Goal: Task Accomplishment & Management: Manage account settings

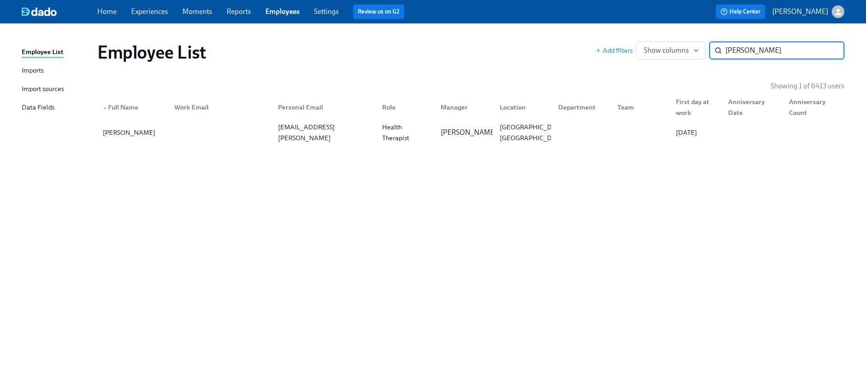
paste input "[PERSON_NAME]"
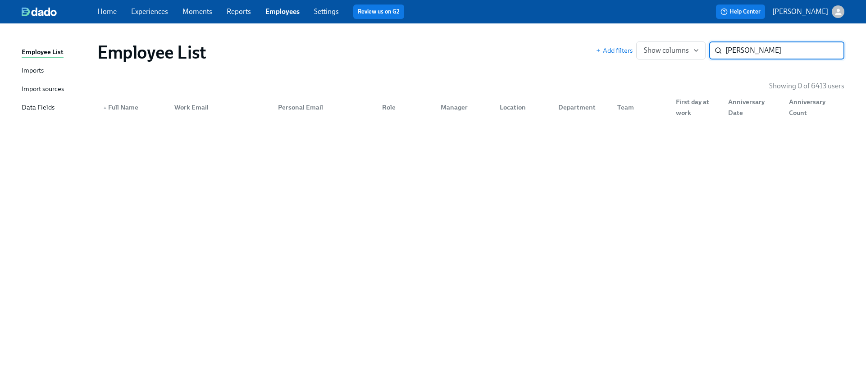
type input "[PERSON_NAME]"
click at [36, 69] on div "Imports" at bounding box center [33, 70] width 22 height 11
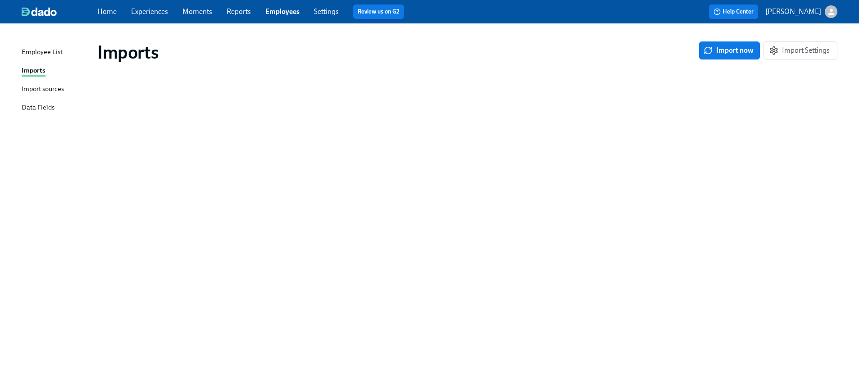
click at [43, 50] on div "Employee List" at bounding box center [42, 52] width 41 height 11
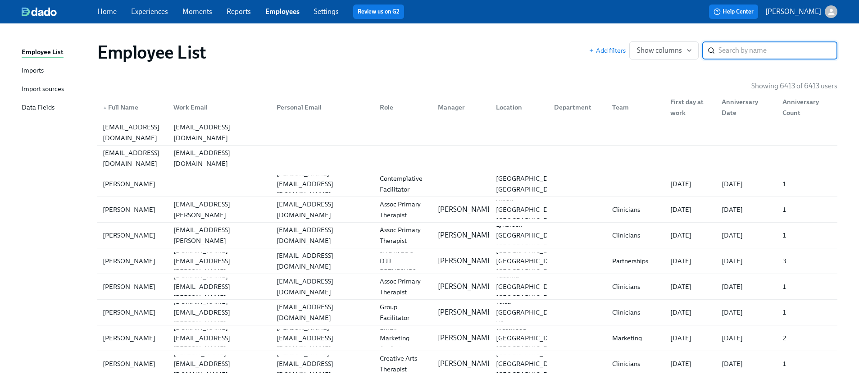
click at [148, 9] on link "Experiences" at bounding box center [149, 11] width 37 height 9
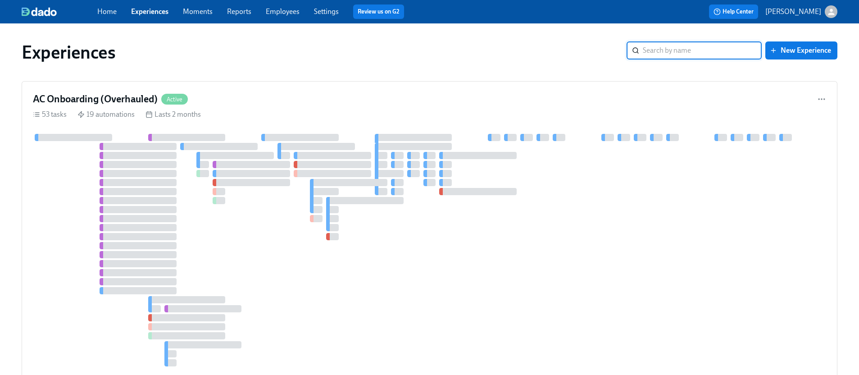
click at [284, 11] on link "Employees" at bounding box center [283, 11] width 34 height 9
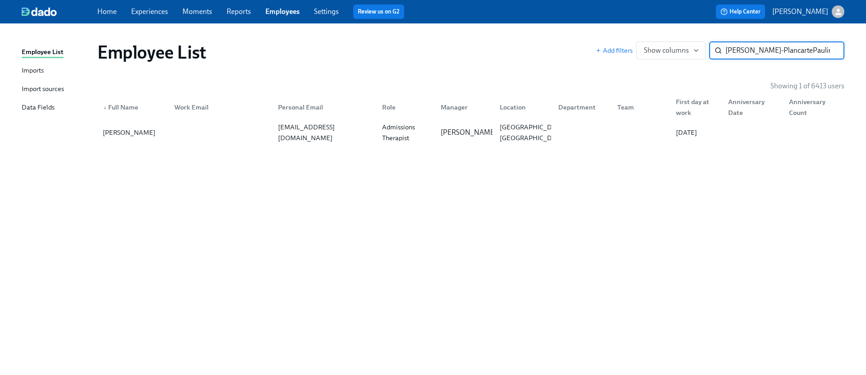
scroll to position [0, 59]
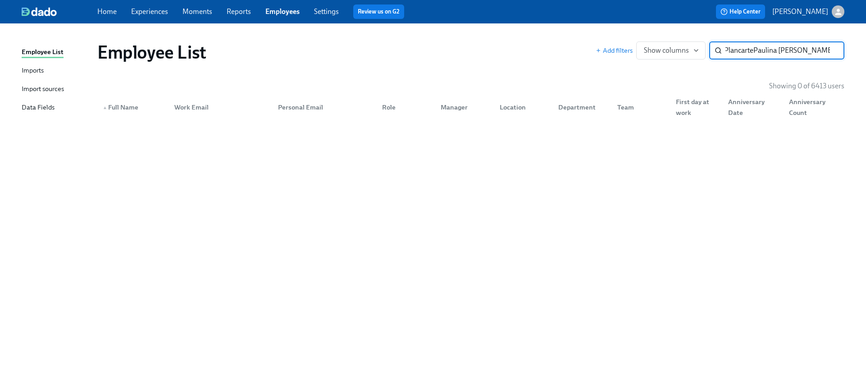
drag, startPoint x: 747, startPoint y: 52, endPoint x: 844, endPoint y: 60, distance: 97.6
click at [865, 60] on html "Home Experiences Moments Reports Employees Settings Review us on G2 Help Center…" at bounding box center [433, 187] width 866 height 375
type input "Paulina Venegas-Plancarte"
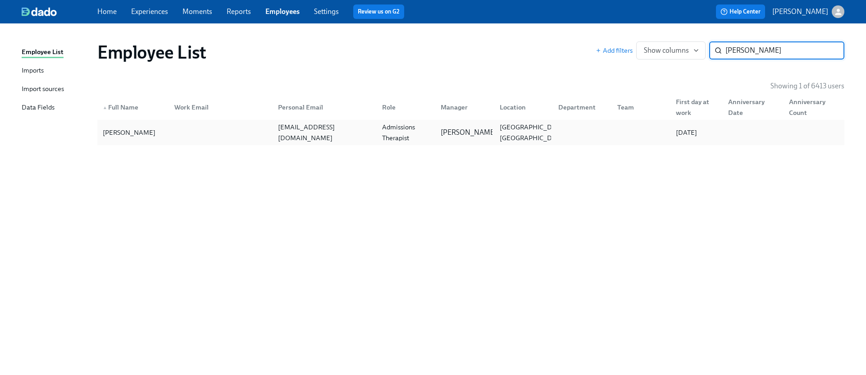
click at [333, 132] on div "pvene1028@gmail.com" at bounding box center [324, 133] width 100 height 22
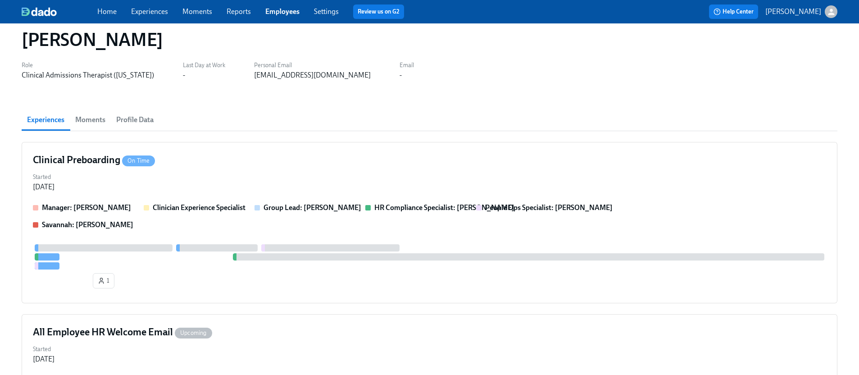
scroll to position [122, 0]
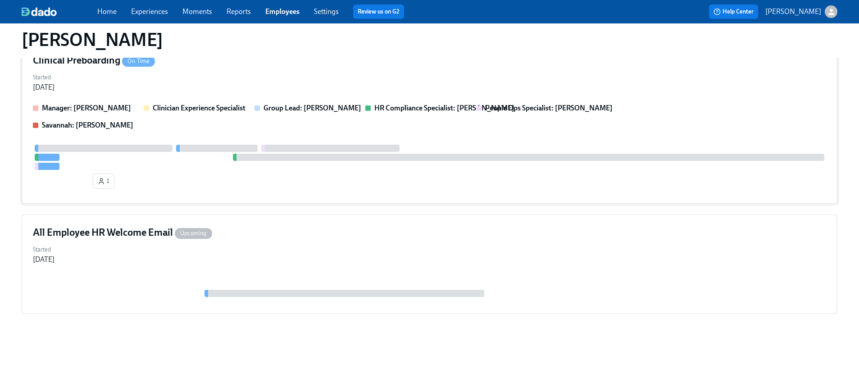
click at [361, 70] on div "Clinical Preboarding On Time Started Sep 03, 2025 Manager: Jackie LeBlanc Clini…" at bounding box center [430, 122] width 816 height 161
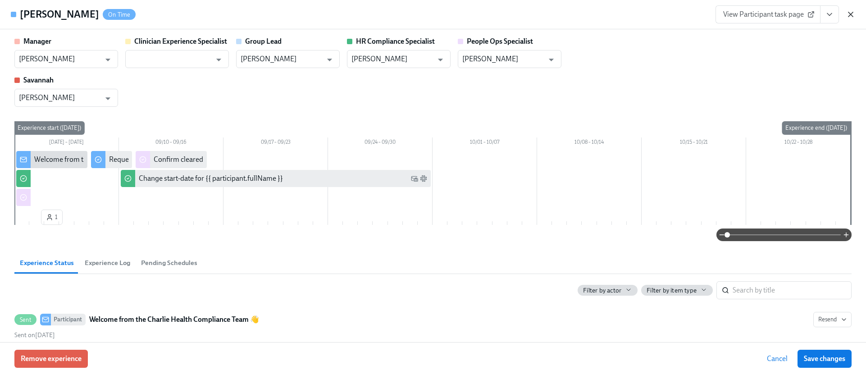
click at [850, 13] on icon "button" at bounding box center [850, 14] width 9 height 9
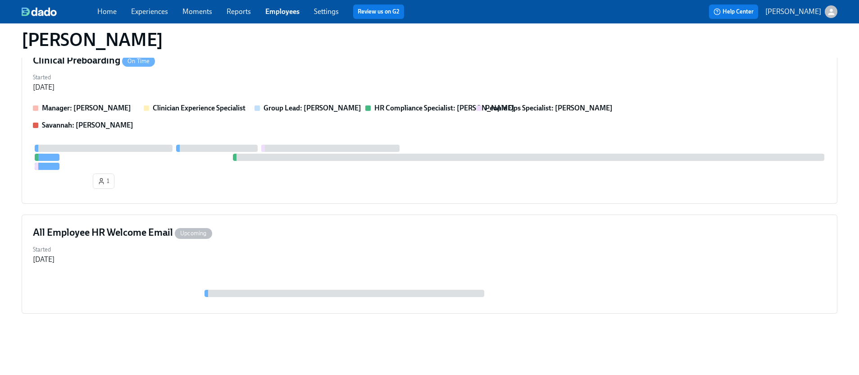
click at [148, 10] on link "Experiences" at bounding box center [149, 11] width 37 height 9
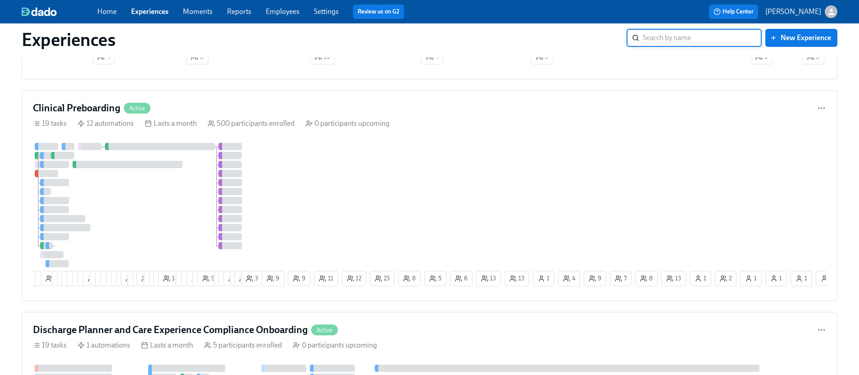
scroll to position [938, 0]
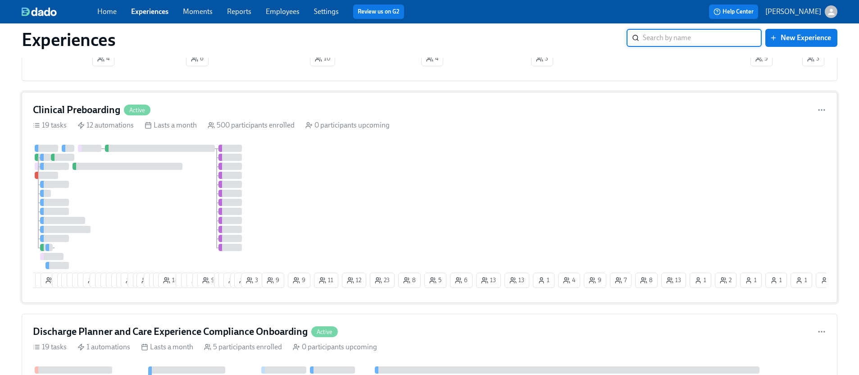
click at [324, 199] on div "1 6 8 5 4 24 23 15 13 13 3 3 5 7 3 8 27 4 2 19 7 7 11 18 9 8 9 4 9 7 17 14 3 23…" at bounding box center [429, 218] width 793 height 147
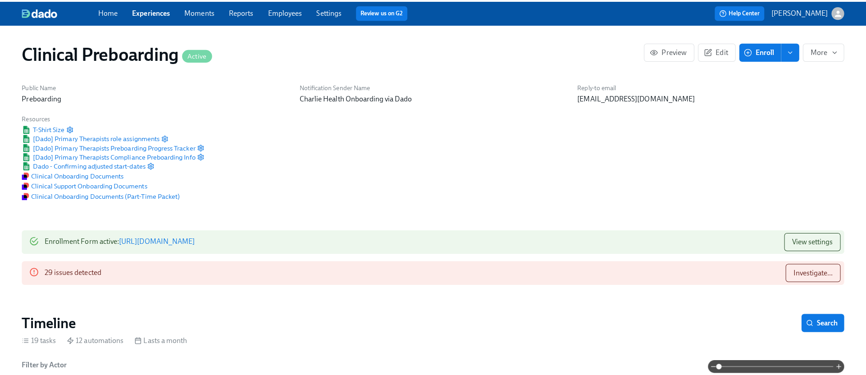
scroll to position [0, 11273]
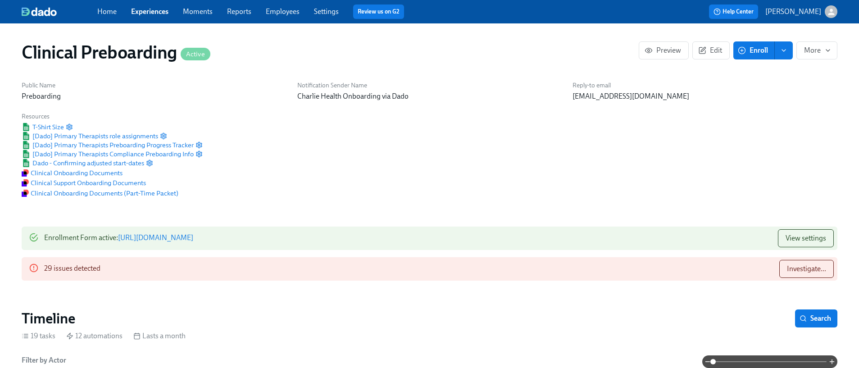
click at [758, 50] on span "Enroll" at bounding box center [753, 50] width 28 height 9
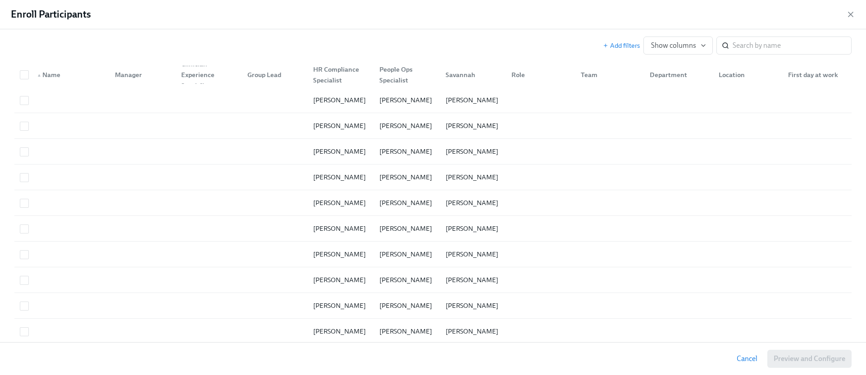
scroll to position [41, 0]
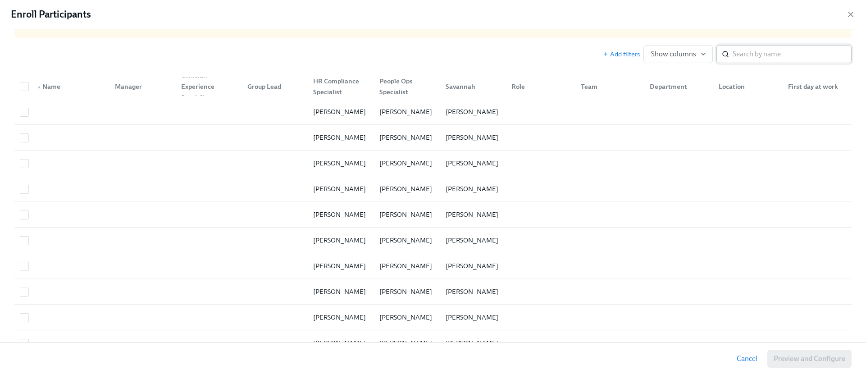
click at [737, 57] on input "search" at bounding box center [791, 54] width 119 height 18
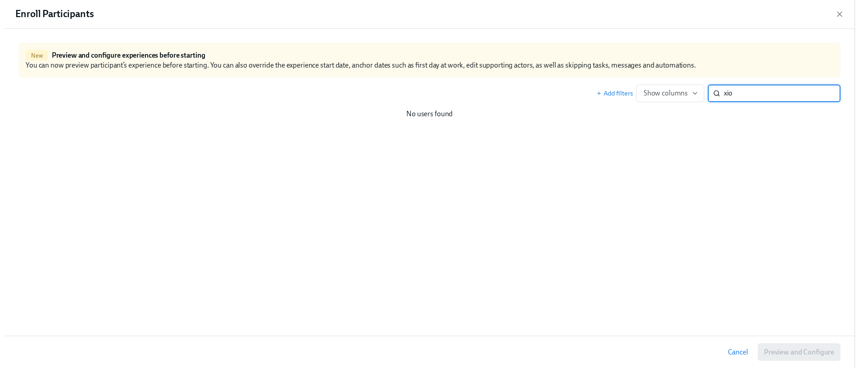
scroll to position [0, 0]
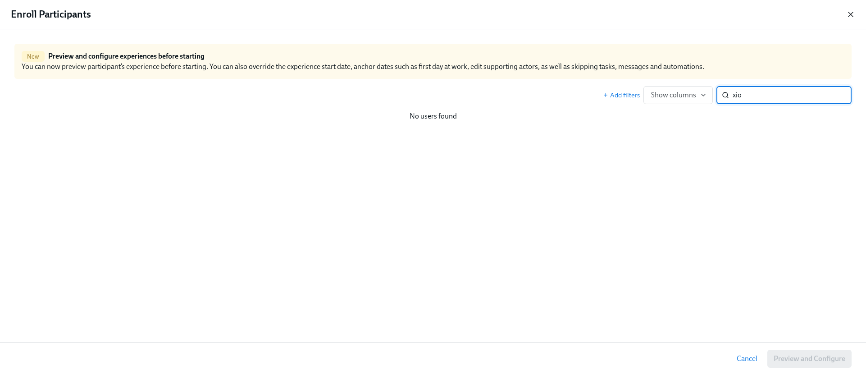
type input "xio"
click at [846, 14] on icon "button" at bounding box center [850, 14] width 9 height 9
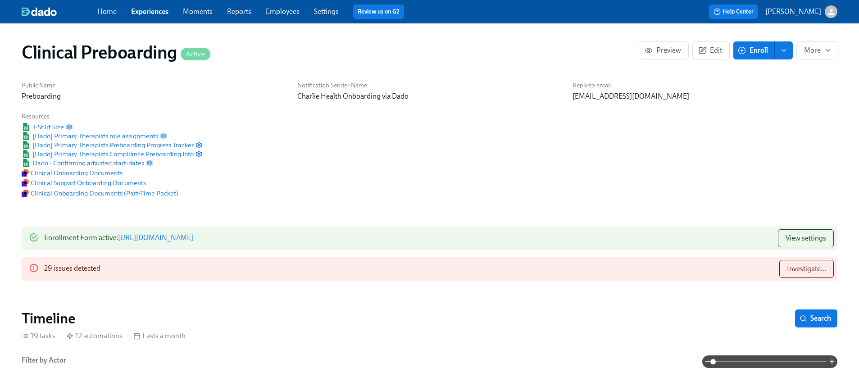
scroll to position [0, 11266]
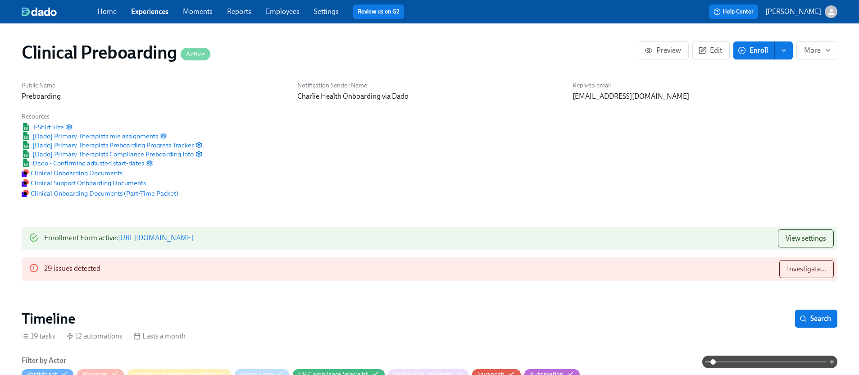
click at [278, 15] on link "Employees" at bounding box center [283, 11] width 34 height 9
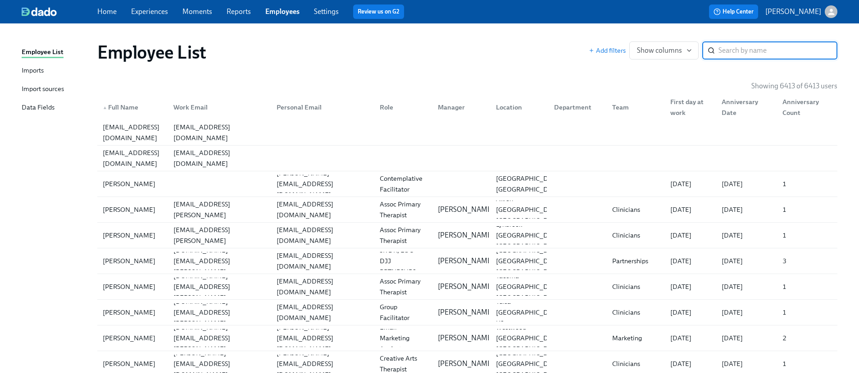
paste input "[PERSON_NAME]"
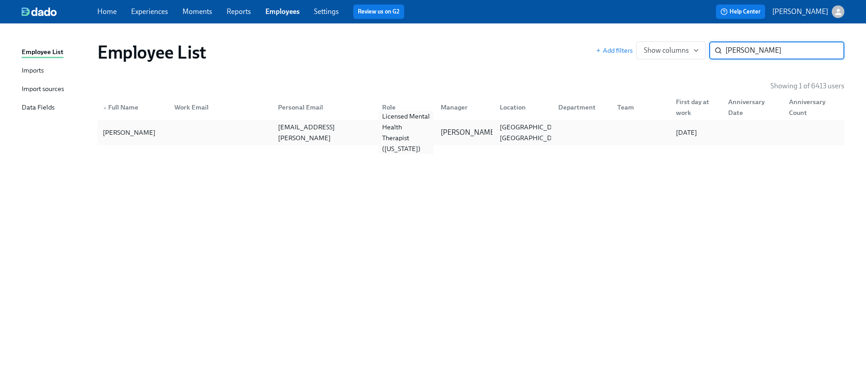
type input "[PERSON_NAME]"
click at [399, 138] on div "Licensed Mental Health Therapist ([US_STATE])" at bounding box center [405, 132] width 55 height 43
paste input "[PERSON_NAME] Aud"
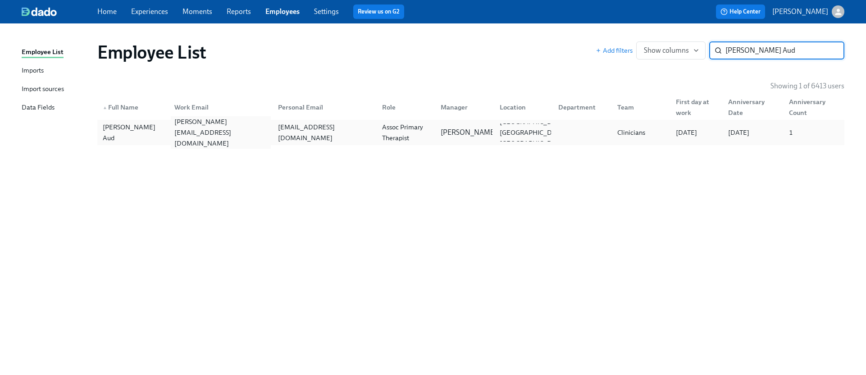
type input "[PERSON_NAME] Aud"
click at [188, 135] on div "[PERSON_NAME][EMAIL_ADDRESS][DOMAIN_NAME]" at bounding box center [221, 132] width 100 height 32
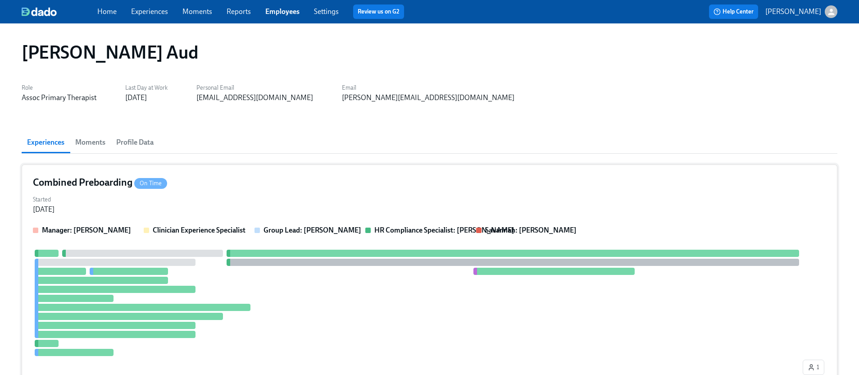
click at [131, 211] on div "Started [DATE]" at bounding box center [429, 204] width 793 height 22
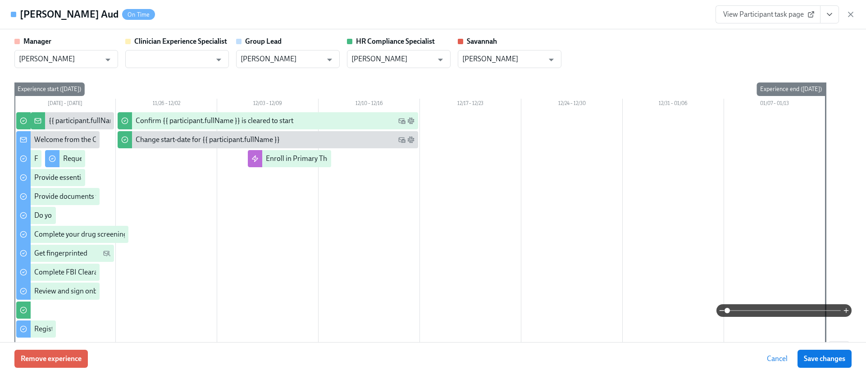
click at [90, 354] on div "Remove experience Cancel Save changes" at bounding box center [433, 358] width 866 height 33
click at [64, 363] on span "Remove experience" at bounding box center [51, 358] width 61 height 9
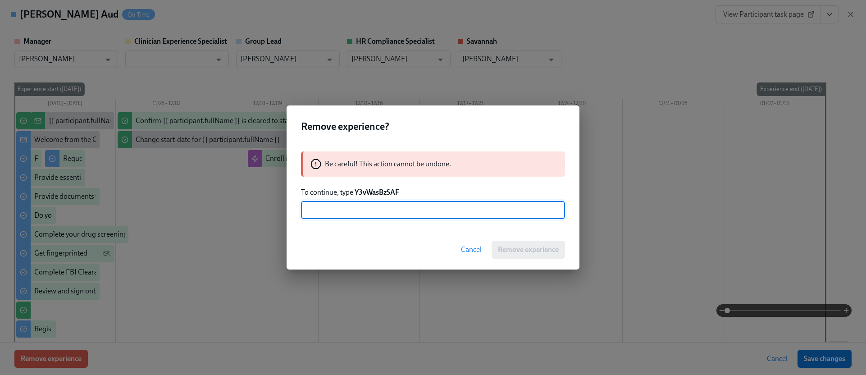
click at [377, 193] on strong "Y3vWasBzSAF" at bounding box center [376, 192] width 45 height 9
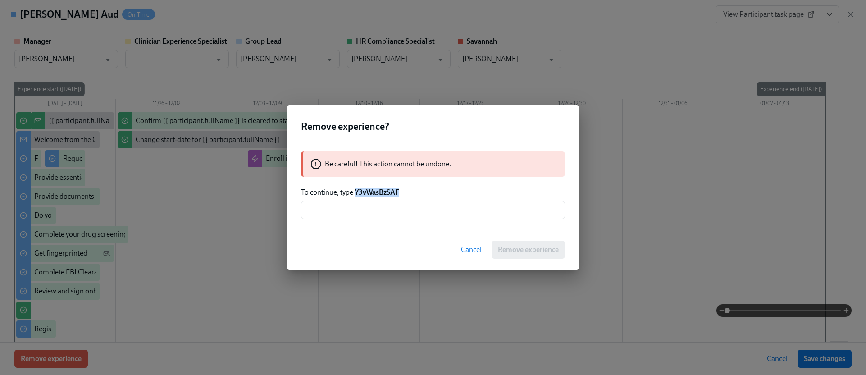
click at [377, 193] on strong "Y3vWasBzSAF" at bounding box center [376, 192] width 45 height 9
copy strong "Y3vWasBzSAF"
click at [362, 212] on input "text" at bounding box center [433, 210] width 264 height 18
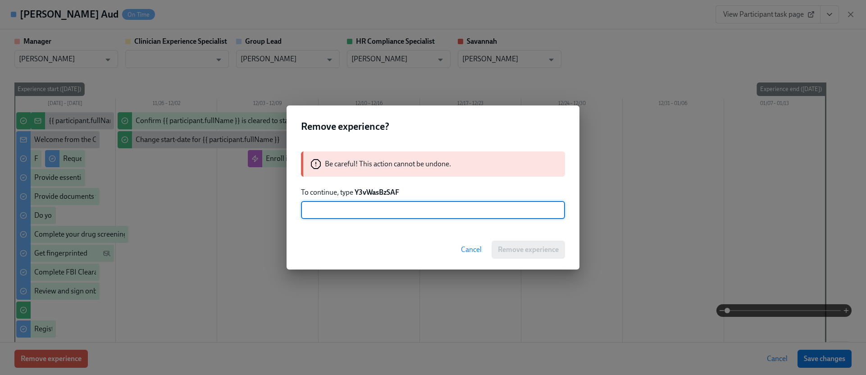
paste input "Y3vWasBzSAF"
type input "Y3vWasBzSAF"
click at [527, 248] on span "Remove experience" at bounding box center [528, 249] width 61 height 9
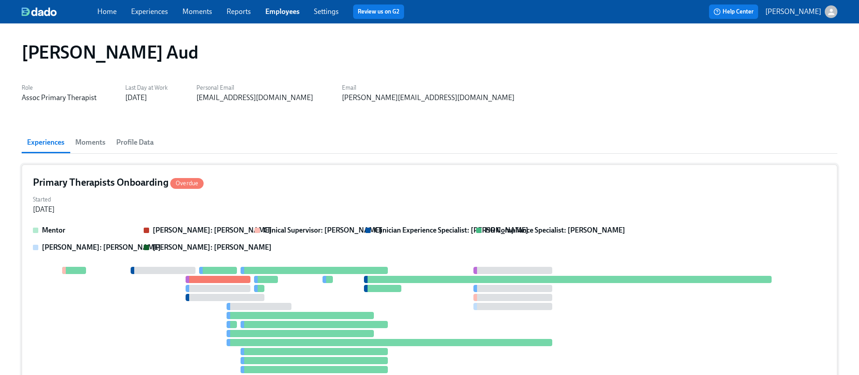
click at [270, 211] on div "Started [DATE]" at bounding box center [429, 204] width 793 height 22
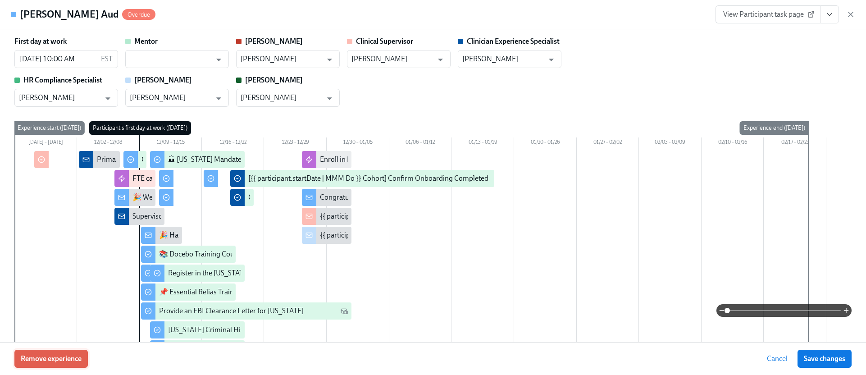
click at [53, 359] on span "Remove experience" at bounding box center [51, 358] width 61 height 9
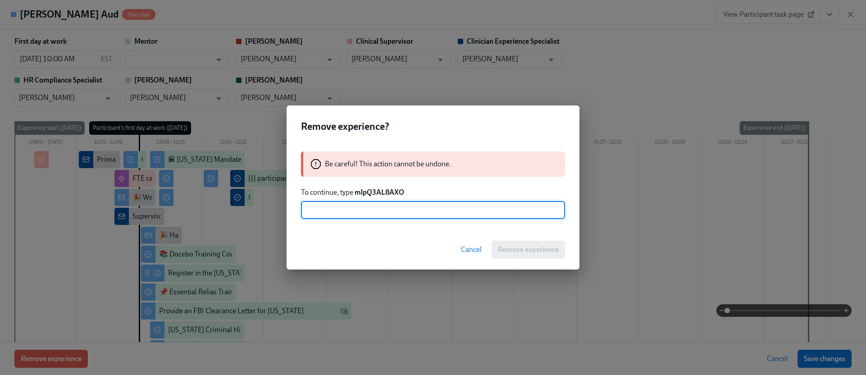
click at [383, 190] on strong "mlpQ3AL8AXO" at bounding box center [379, 192] width 50 height 9
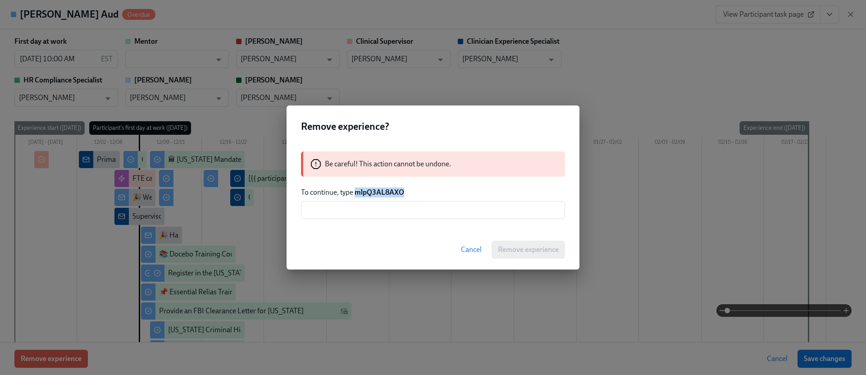
click at [383, 190] on strong "mlpQ3AL8AXO" at bounding box center [379, 192] width 50 height 9
copy strong "mlpQ3AL8AXO"
click at [388, 207] on input "text" at bounding box center [433, 210] width 264 height 18
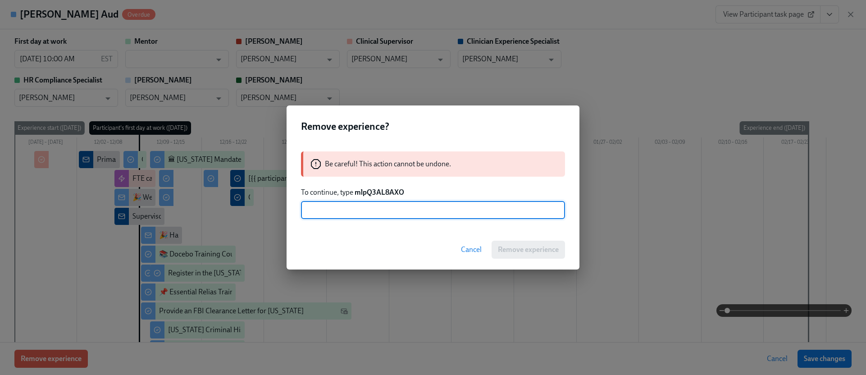
paste input "mlpQ3AL8AXO"
type input "mlpQ3AL8AXO"
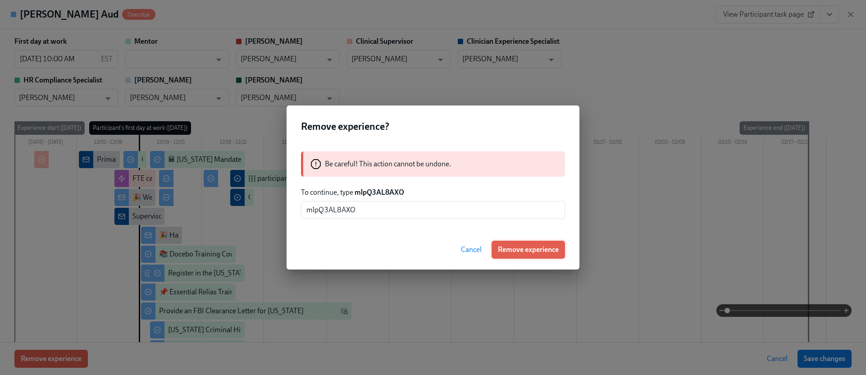
click at [513, 246] on span "Remove experience" at bounding box center [528, 249] width 61 height 9
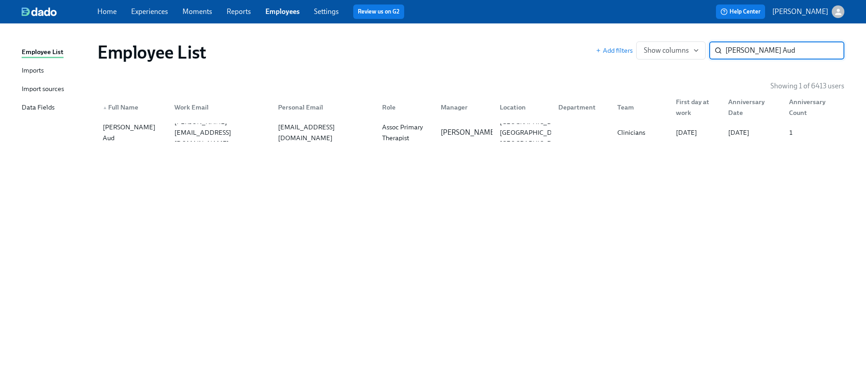
paste input "[PERSON_NAME] War"
type input "[PERSON_NAME]"
click at [323, 133] on div "[EMAIL_ADDRESS][DOMAIN_NAME]" at bounding box center [324, 133] width 100 height 22
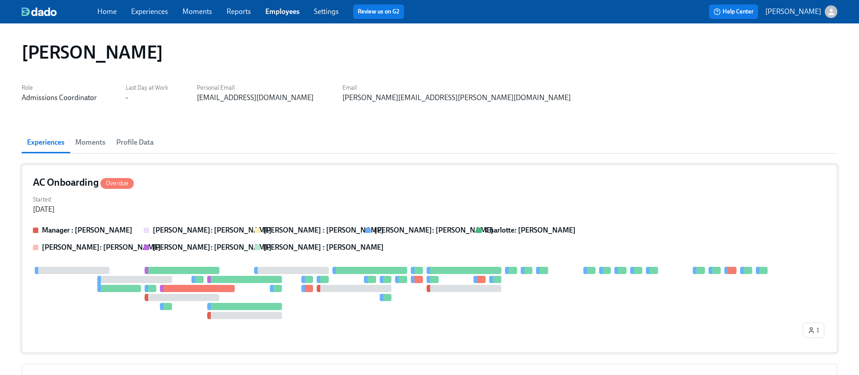
click at [168, 204] on div "Started [DATE]" at bounding box center [429, 204] width 793 height 22
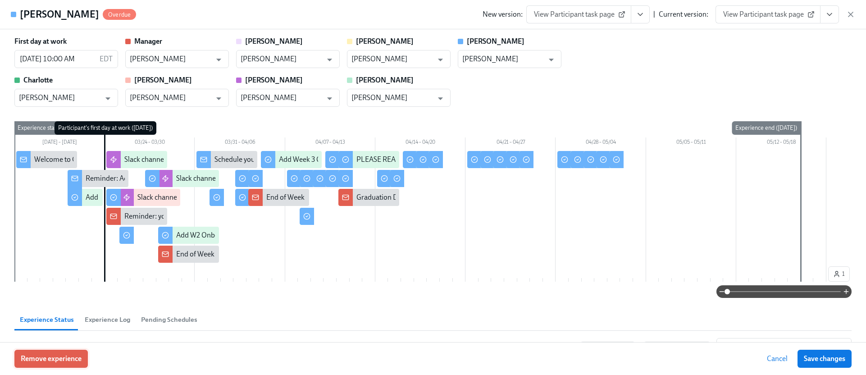
click at [53, 362] on span "Remove experience" at bounding box center [51, 358] width 61 height 9
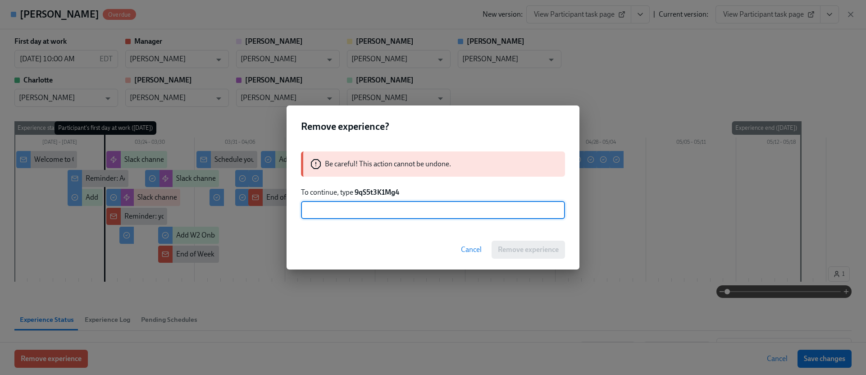
click at [382, 192] on strong "9qS5t3K1Mg4" at bounding box center [376, 192] width 45 height 9
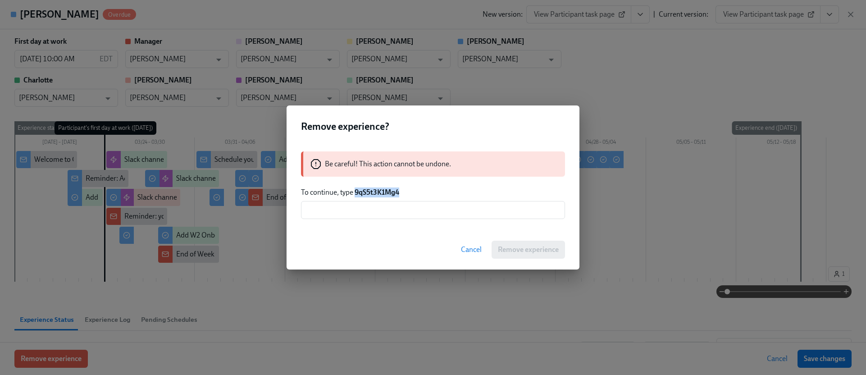
click at [382, 192] on strong "9qS5t3K1Mg4" at bounding box center [376, 192] width 45 height 9
copy strong "9qS5t3K1Mg4"
click at [368, 214] on input "text" at bounding box center [433, 210] width 264 height 18
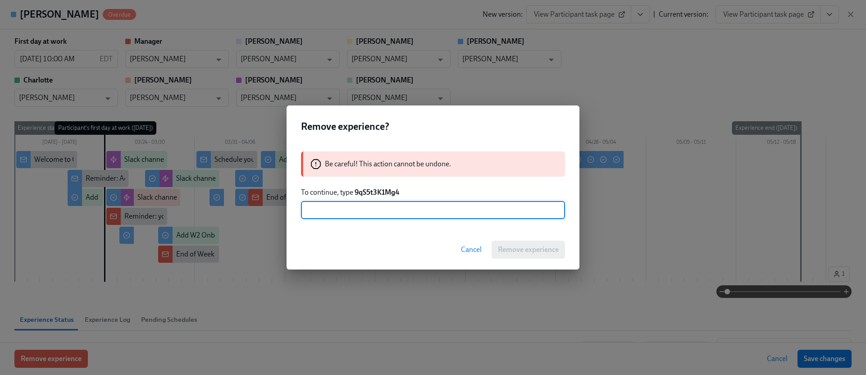
paste input "9qS5t3K1Mg4"
type input "9qS5t3K1Mg4"
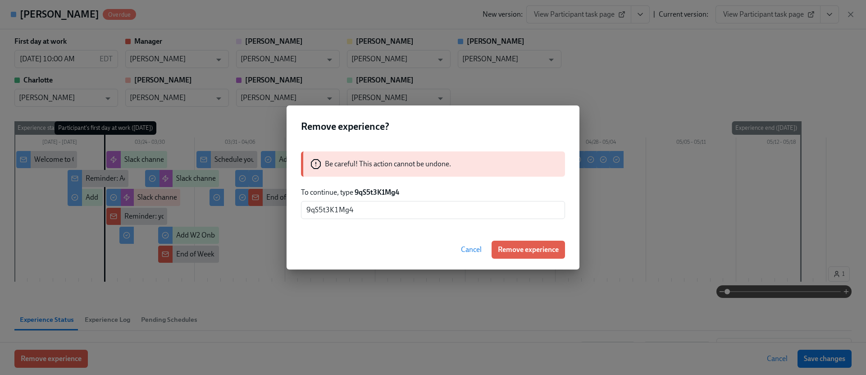
click at [504, 244] on button "Remove experience" at bounding box center [527, 249] width 73 height 18
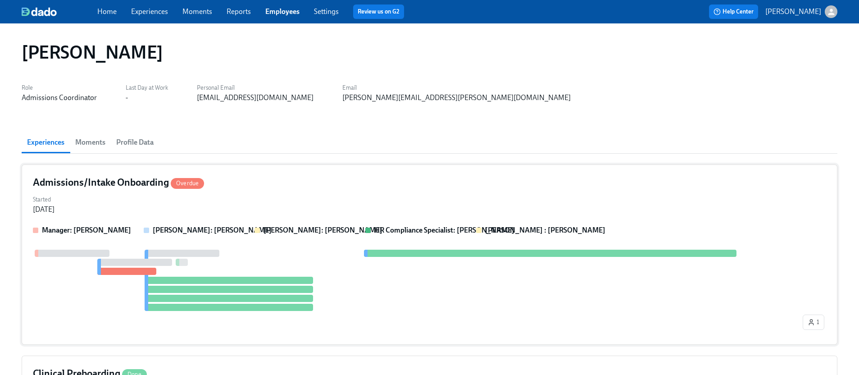
click at [249, 193] on div "Started [DATE]" at bounding box center [429, 204] width 793 height 22
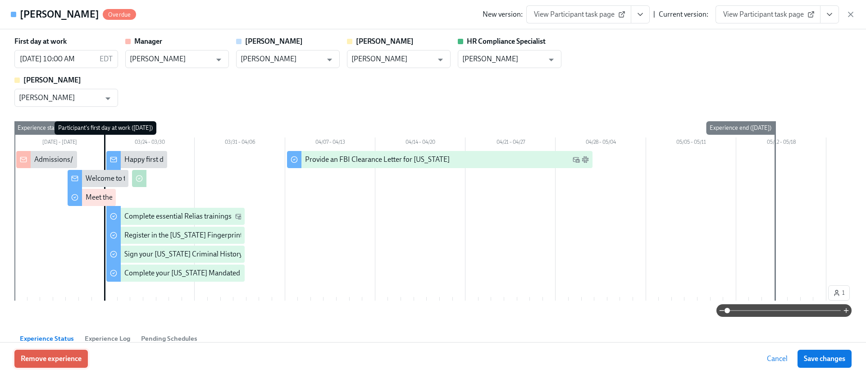
click at [77, 353] on button "Remove experience" at bounding box center [50, 358] width 73 height 18
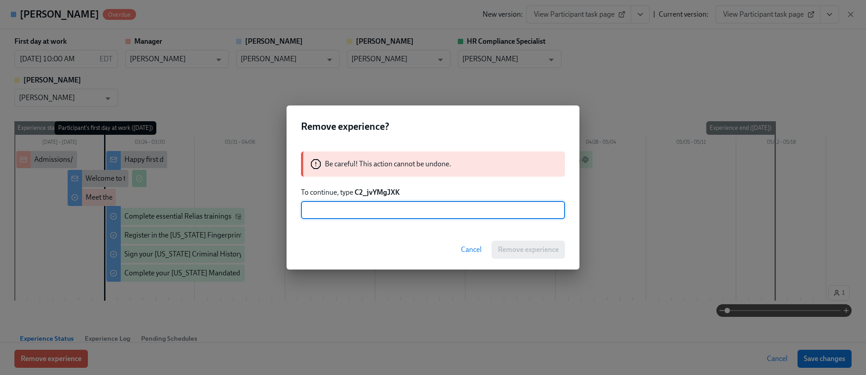
click at [377, 192] on strong "C2_jvYMgJXK" at bounding box center [376, 192] width 45 height 9
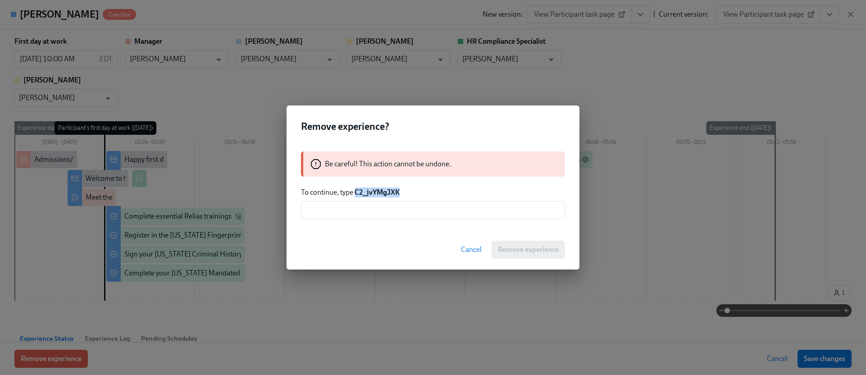
click at [377, 192] on strong "C2_jvYMgJXK" at bounding box center [376, 192] width 45 height 9
copy strong "C2_jvYMgJXK"
click at [371, 211] on input "text" at bounding box center [433, 210] width 264 height 18
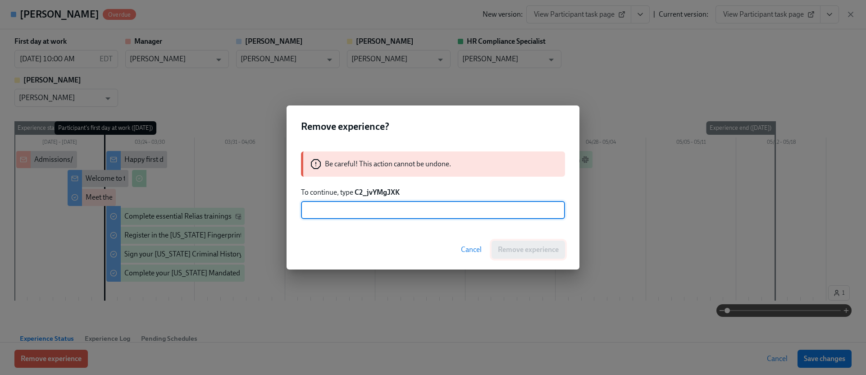
paste input "C2_jvYMgJXK"
type input "C2_jvYMgJXK"
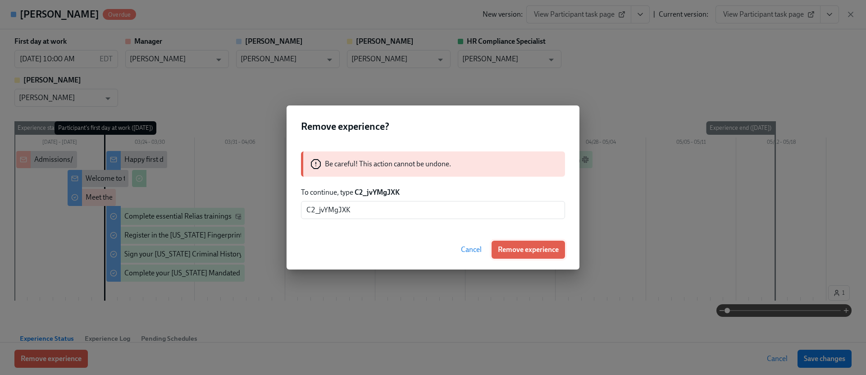
click at [509, 248] on span "Remove experience" at bounding box center [528, 249] width 61 height 9
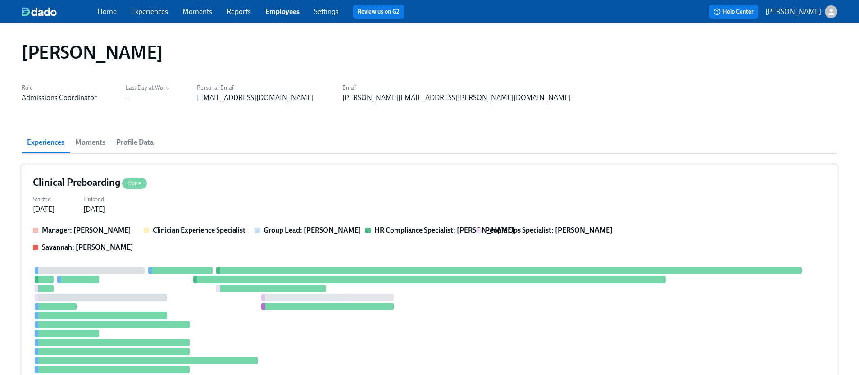
click at [205, 261] on div "Manager: [PERSON_NAME] Clinician Experience Specialist Group Lead: [PERSON_NAME…" at bounding box center [429, 310] width 793 height 171
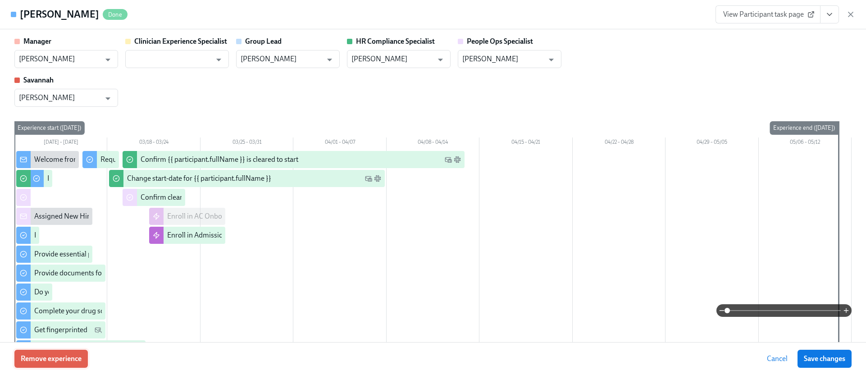
click at [72, 356] on span "Remove experience" at bounding box center [51, 358] width 61 height 9
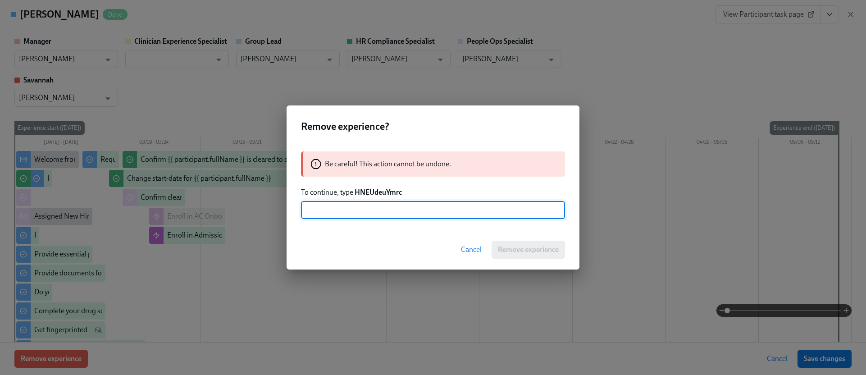
click at [368, 197] on p "To continue, type HNEUdeuYmrc" at bounding box center [433, 192] width 264 height 10
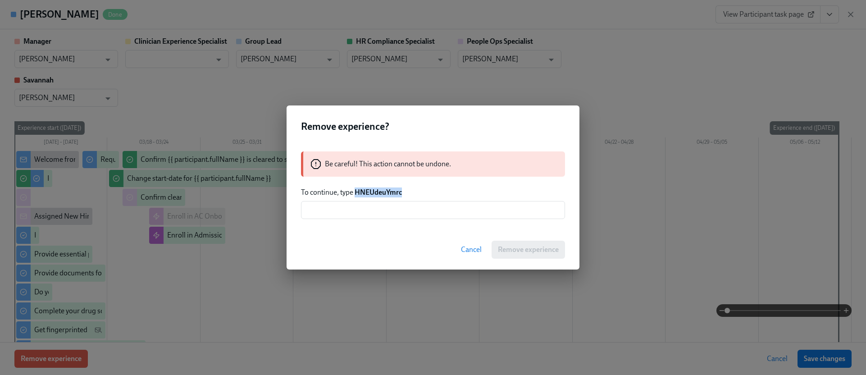
click at [368, 197] on p "To continue, type HNEUdeuYmrc" at bounding box center [433, 192] width 264 height 10
copy strong "HNEUdeuYmrc"
click at [378, 216] on input "text" at bounding box center [433, 210] width 264 height 18
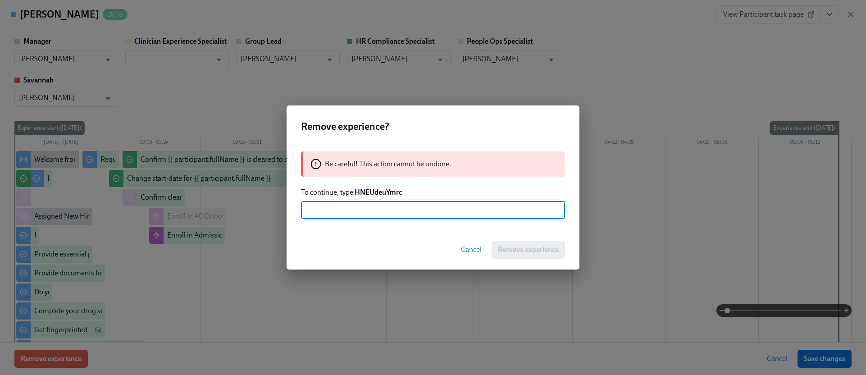
paste input "HNEUdeuYmrc"
type input "HNEUdeuYmrc"
click at [506, 245] on span "Remove experience" at bounding box center [528, 249] width 61 height 9
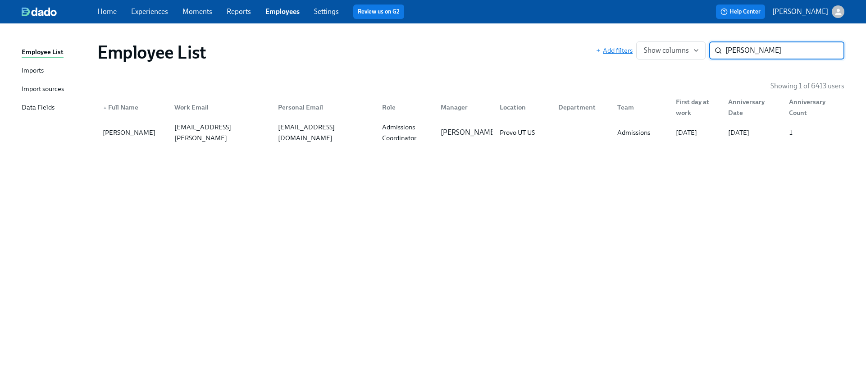
paste input "[PERSON_NAME]"
type input "[PERSON_NAME]"
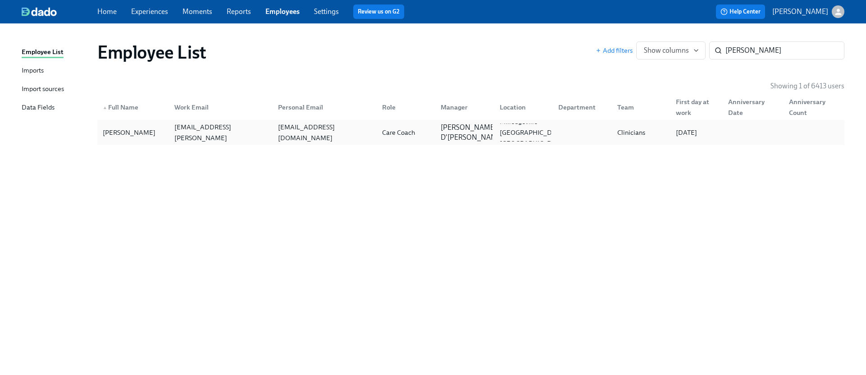
click at [378, 135] on div "Care Coach" at bounding box center [398, 132] width 40 height 11
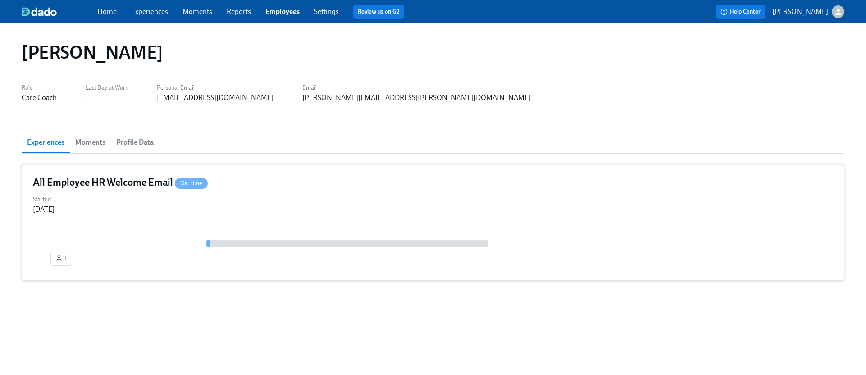
click at [159, 195] on div "Started [DATE]" at bounding box center [433, 204] width 800 height 22
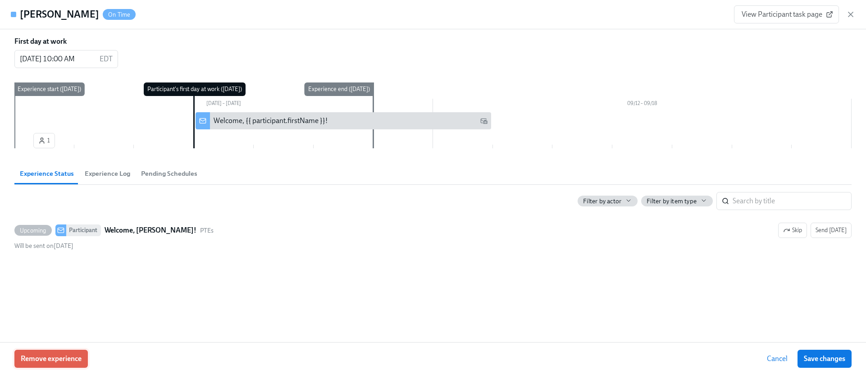
click at [58, 349] on button "Remove experience" at bounding box center [50, 358] width 73 height 18
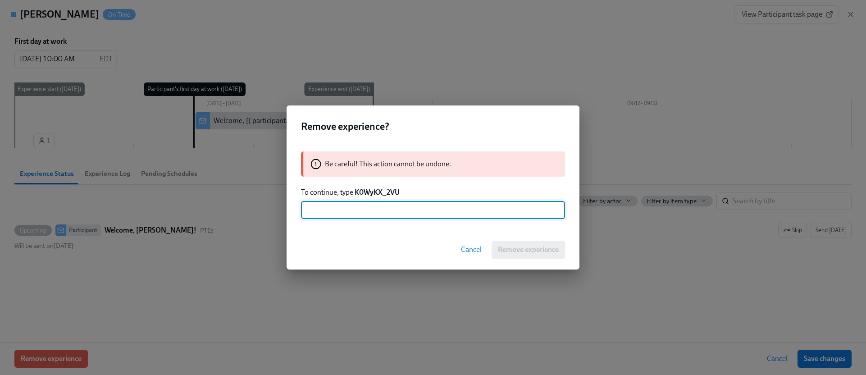
click at [381, 192] on strong "K0WyKX_2VU" at bounding box center [376, 192] width 45 height 9
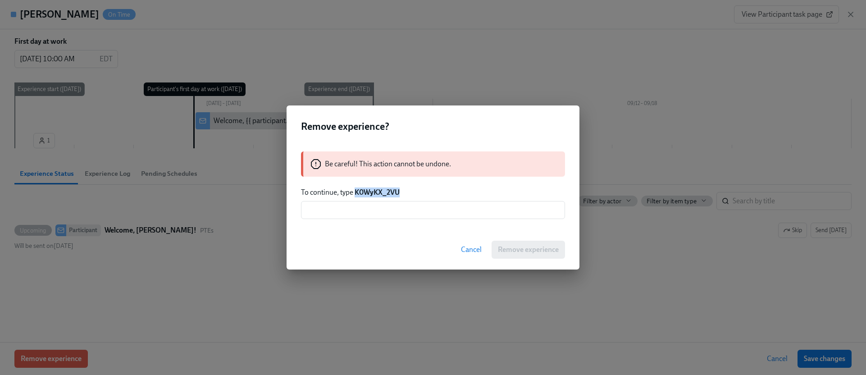
click at [381, 192] on strong "K0WyKX_2VU" at bounding box center [376, 192] width 45 height 9
copy strong "K0WyKX_2VU"
click at [378, 211] on input "text" at bounding box center [433, 210] width 264 height 18
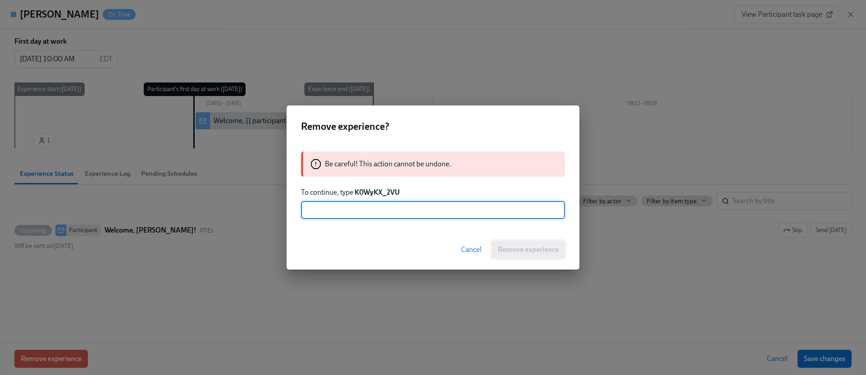
paste input "K0WyKX_2VU"
type input "K0WyKX_2VU"
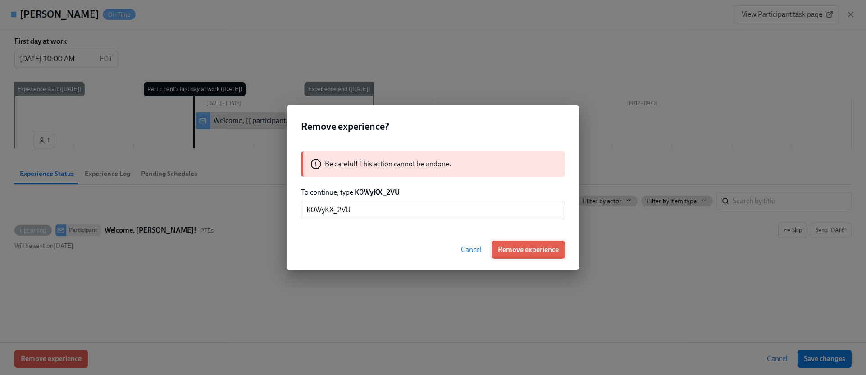
click at [554, 251] on span "Remove experience" at bounding box center [528, 249] width 61 height 9
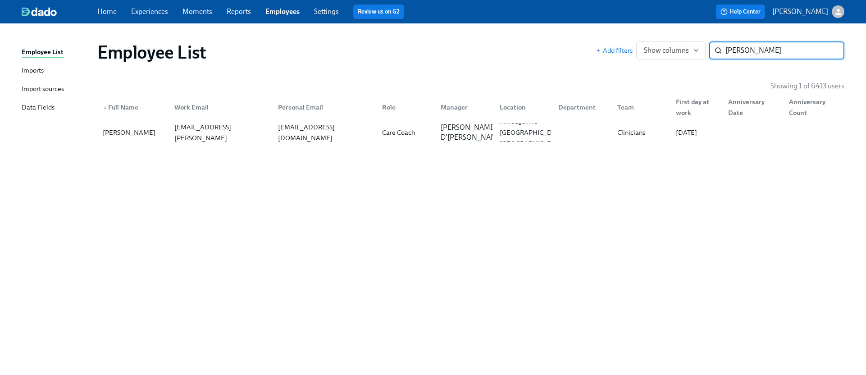
paste input "[PERSON_NAME]"
type input "[PERSON_NAME]"
click at [342, 130] on div "[EMAIL_ADDRESS][PERSON_NAME][DOMAIN_NAME]" at bounding box center [323, 132] width 104 height 18
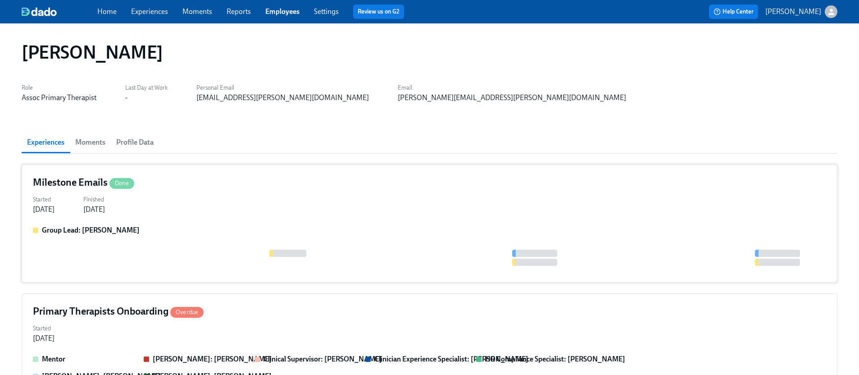
click at [214, 204] on div "Started [DATE] Finished [DATE]" at bounding box center [429, 204] width 793 height 22
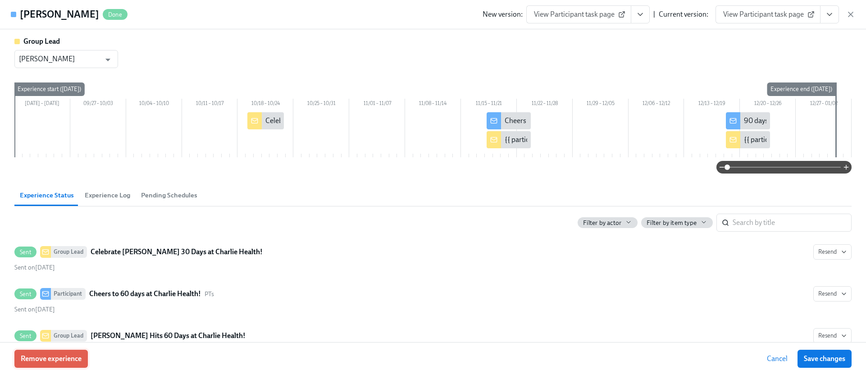
click at [61, 356] on span "Remove experience" at bounding box center [51, 358] width 61 height 9
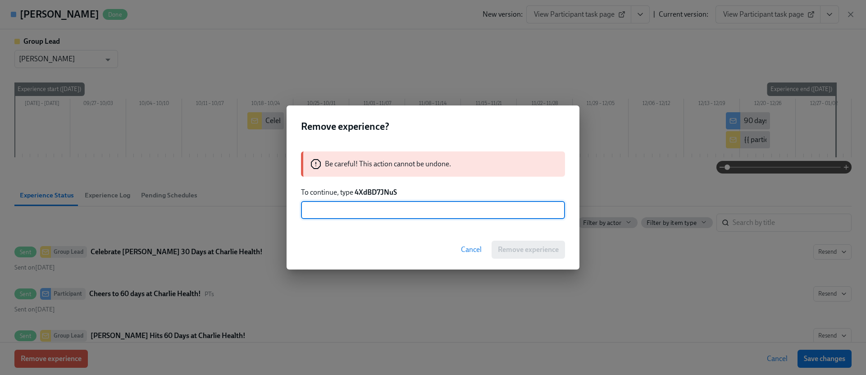
click at [384, 195] on strong "4XdBD7JNuS" at bounding box center [375, 192] width 42 height 9
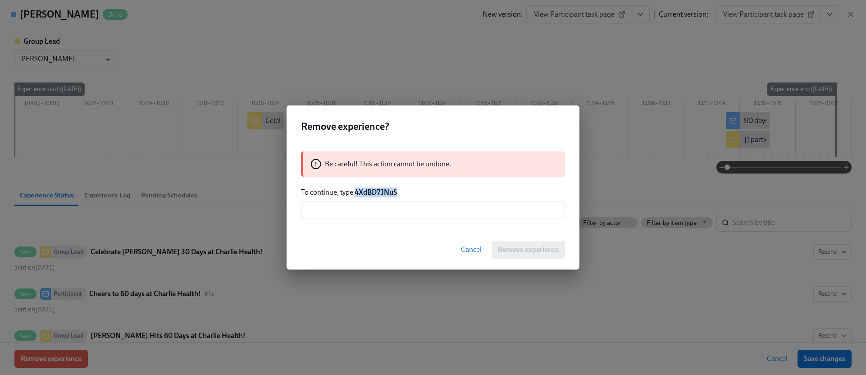
click at [384, 195] on strong "4XdBD7JNuS" at bounding box center [375, 192] width 42 height 9
copy strong "4XdBD7JNuS"
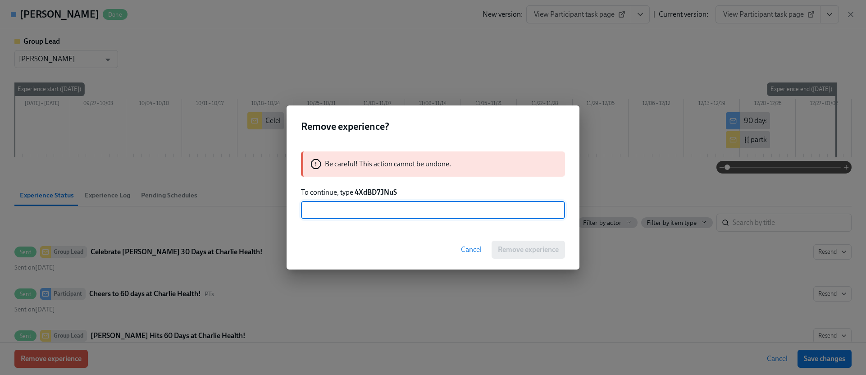
click at [370, 208] on input "text" at bounding box center [433, 210] width 264 height 18
paste input "4XdBD7JNuS"
type input "4XdBD7JNuS"
click at [522, 251] on span "Remove experience" at bounding box center [528, 249] width 61 height 9
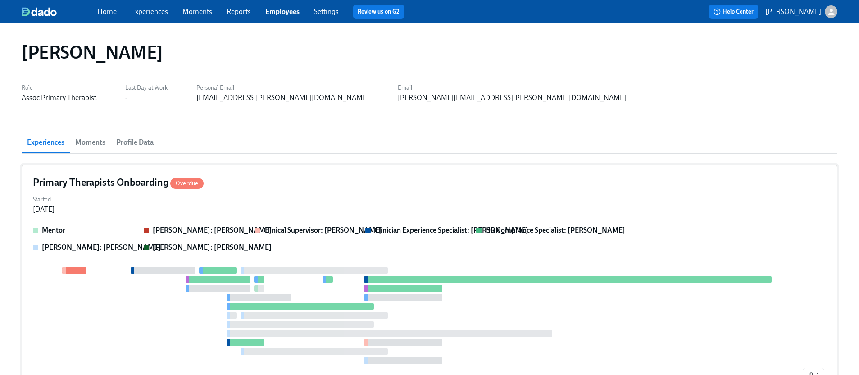
click at [261, 219] on div "Primary Therapists Onboarding Overdue Started [DATE] Mentor [PERSON_NAME]: [PER…" at bounding box center [430, 280] width 816 height 233
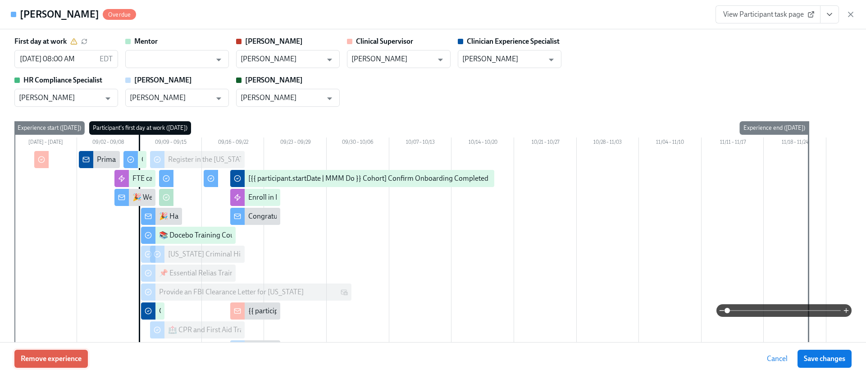
click at [83, 351] on button "Remove experience" at bounding box center [50, 358] width 73 height 18
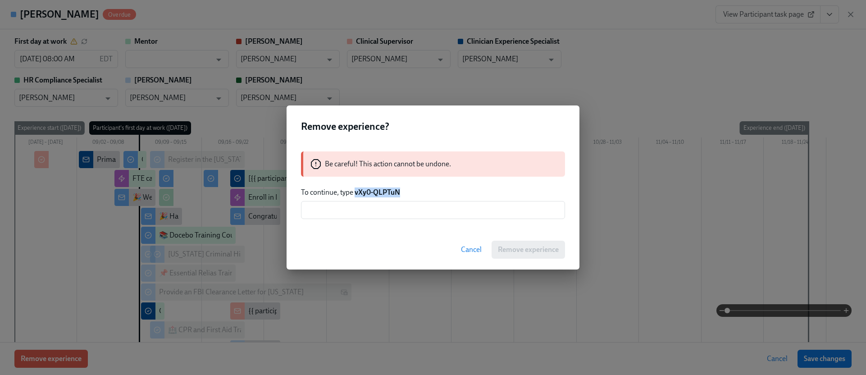
drag, startPoint x: 407, startPoint y: 189, endPoint x: 355, endPoint y: 192, distance: 51.9
click at [355, 192] on p "To continue, type vXy0-QLPTuN" at bounding box center [433, 192] width 264 height 10
copy strong "vXy0-QLPTuN"
click at [354, 214] on input "text" at bounding box center [433, 210] width 264 height 18
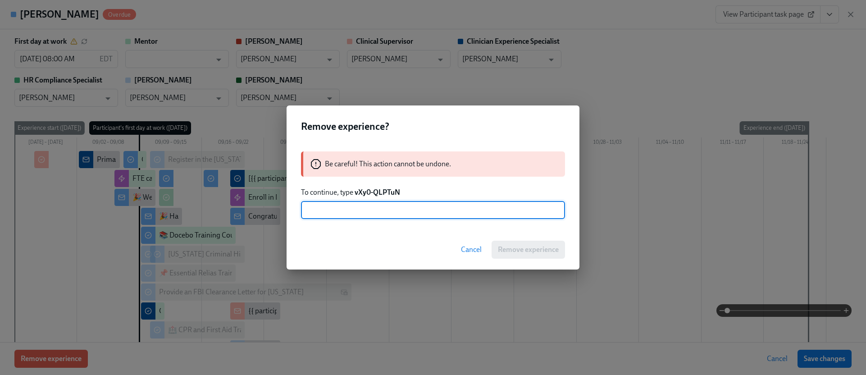
paste input "vXy0-QLPTuN"
type input "vXy0-QLPTuN"
click at [525, 254] on span "Remove experience" at bounding box center [528, 249] width 61 height 9
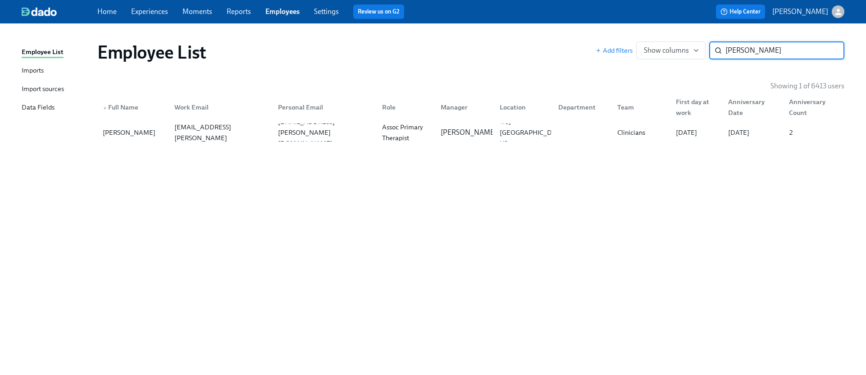
paste input "[PERSON_NAME]"
type input "[PERSON_NAME]"
click at [243, 134] on div "[EMAIL_ADDRESS][DOMAIN_NAME]" at bounding box center [221, 133] width 100 height 22
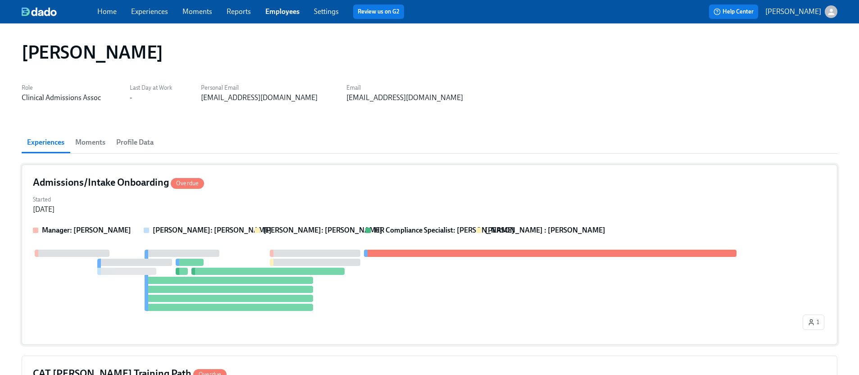
click at [113, 203] on div "Started [DATE]" at bounding box center [429, 204] width 793 height 22
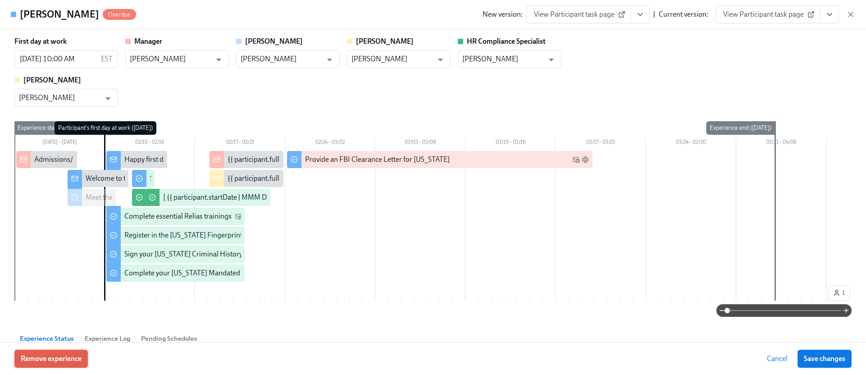
click at [82, 352] on button "Remove experience" at bounding box center [50, 358] width 73 height 18
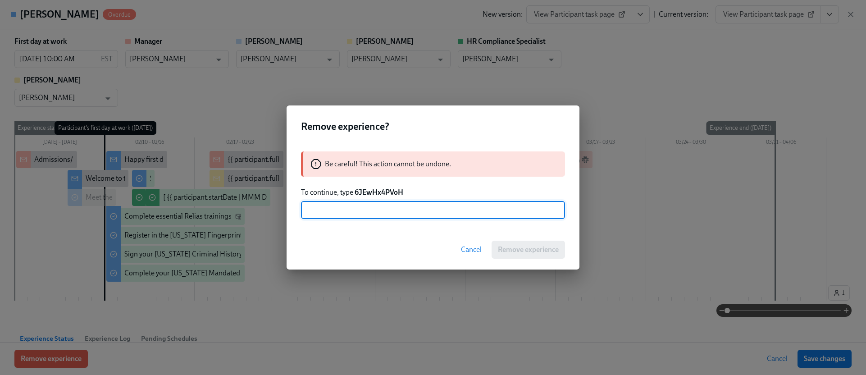
click at [377, 191] on strong "6JEwHx4PVoH" at bounding box center [378, 192] width 49 height 9
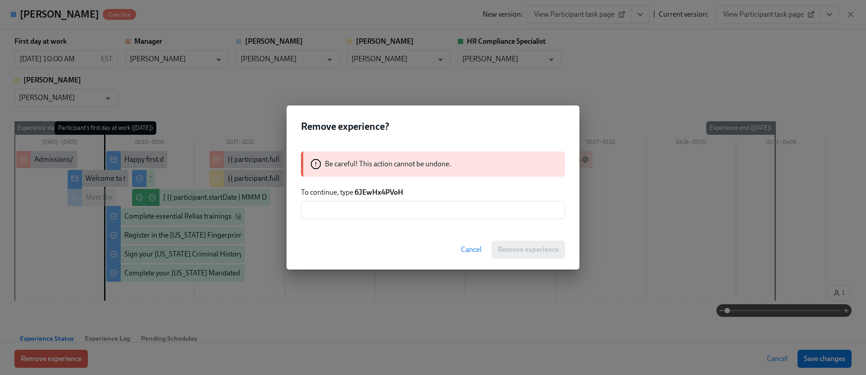
click at [378, 191] on strong "6JEwHx4PVoH" at bounding box center [378, 192] width 49 height 9
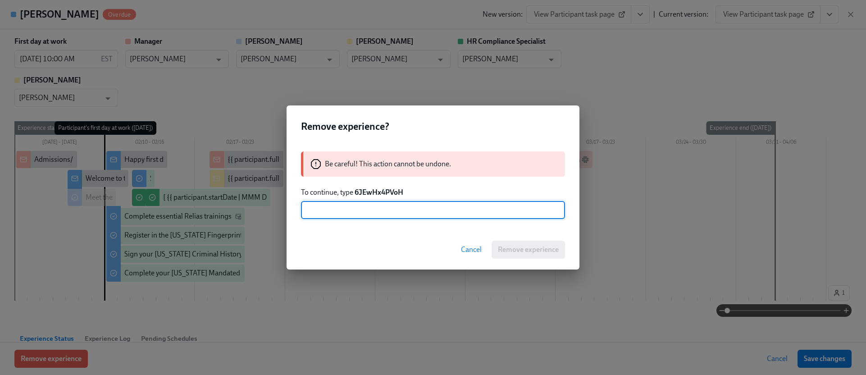
click at [376, 205] on input "text" at bounding box center [433, 210] width 264 height 18
click at [376, 190] on strong "6JEwHx4PVoH" at bounding box center [378, 192] width 49 height 9
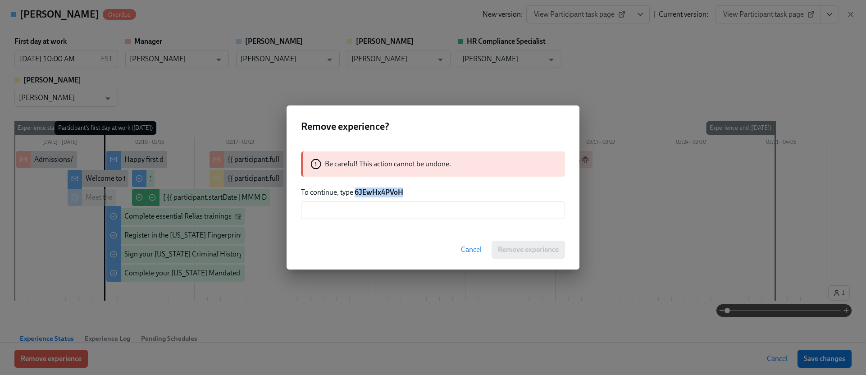
click at [376, 190] on strong "6JEwHx4PVoH" at bounding box center [378, 192] width 49 height 9
copy strong "6JEwHx4PVoH"
click at [371, 214] on input "text" at bounding box center [433, 210] width 264 height 18
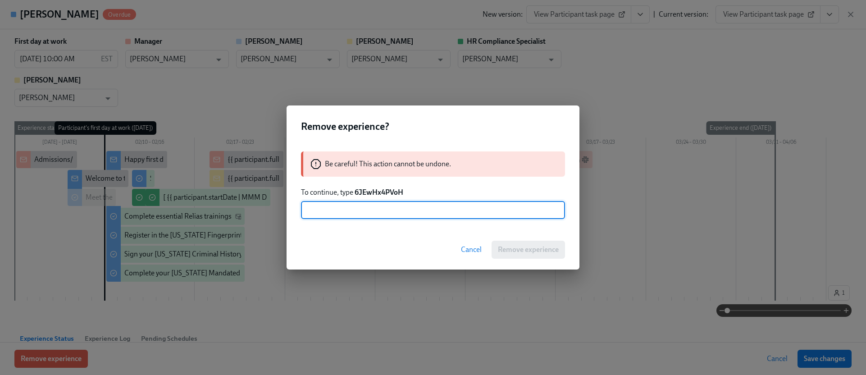
paste input "6JEwHx4PVoH"
type input "6JEwHx4PVoH"
click at [523, 250] on span "Remove experience" at bounding box center [528, 249] width 61 height 9
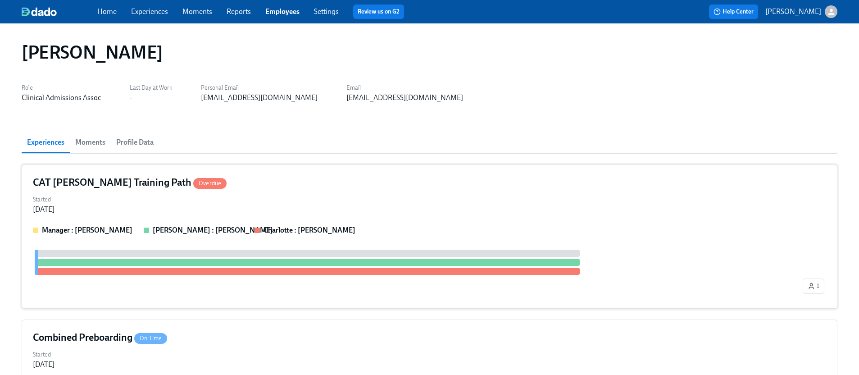
click at [170, 231] on strong "[PERSON_NAME] : [PERSON_NAME]" at bounding box center [213, 230] width 120 height 9
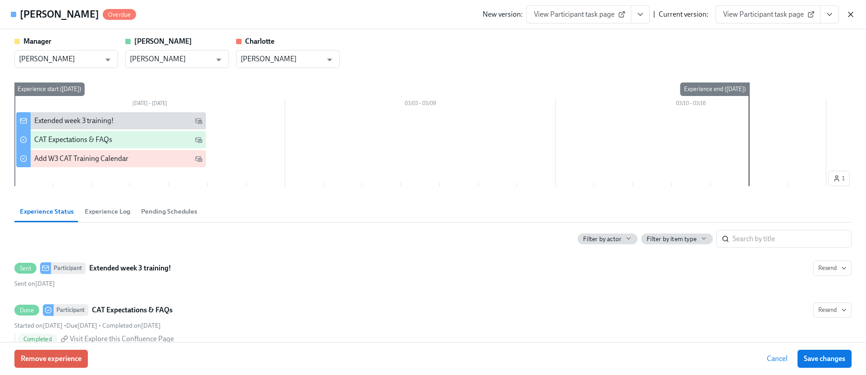
click at [850, 14] on icon "button" at bounding box center [850, 14] width 5 height 5
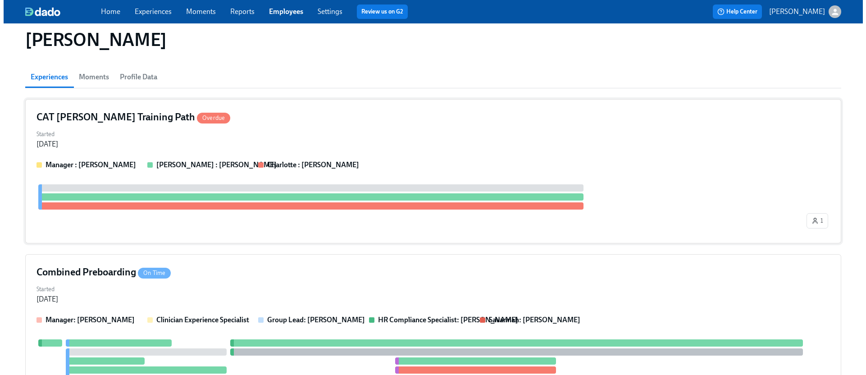
scroll to position [66, 0]
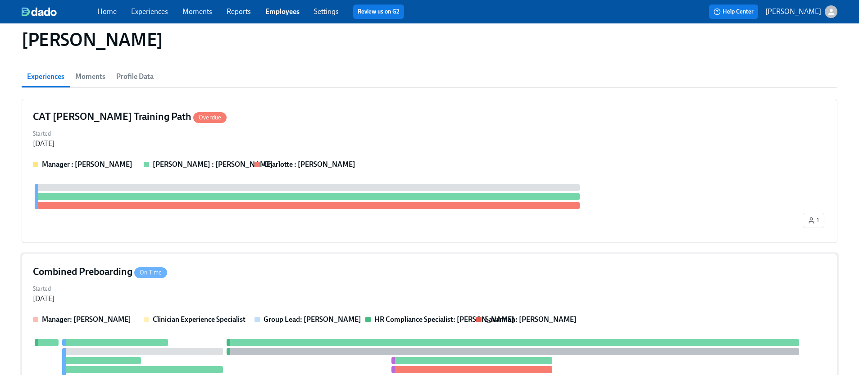
click at [210, 283] on div "Started [DATE]" at bounding box center [429, 293] width 793 height 22
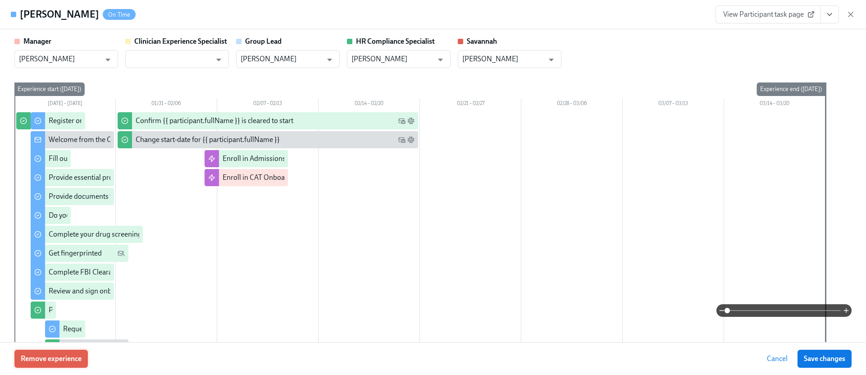
click at [62, 352] on button "Remove experience" at bounding box center [50, 358] width 73 height 18
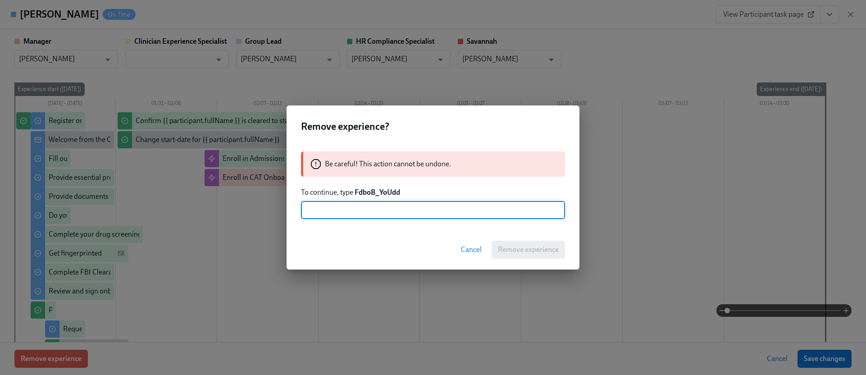
click at [386, 189] on strong "FdboB_YoUdd" at bounding box center [376, 192] width 45 height 9
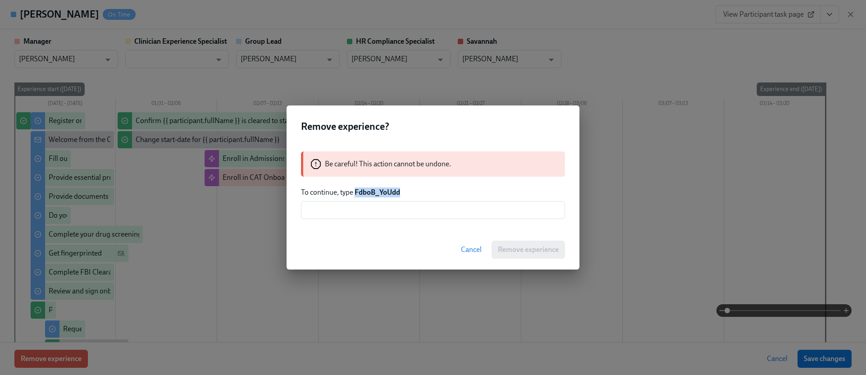
click at [386, 189] on strong "FdboB_YoUdd" at bounding box center [376, 192] width 45 height 9
copy strong "FdboB_YoUdd"
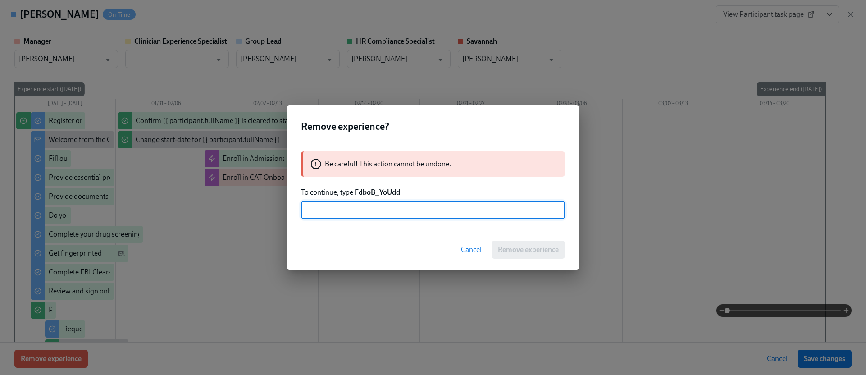
click at [389, 208] on input "text" at bounding box center [433, 210] width 264 height 18
paste input "FdboB_YoUdd"
type input "FdboB_YoUdd"
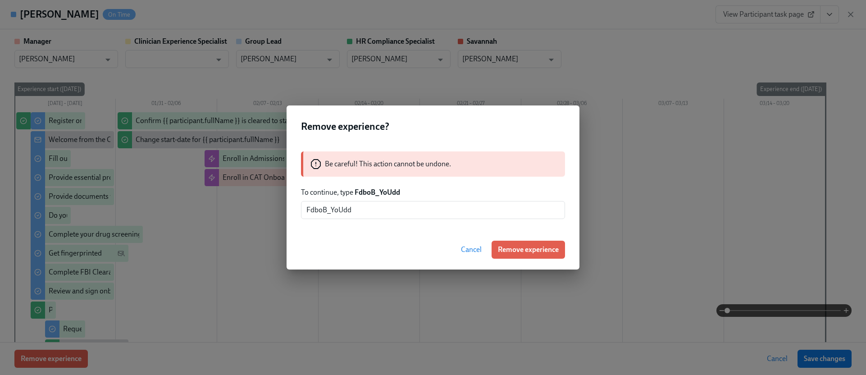
click at [515, 254] on span "Remove experience" at bounding box center [528, 249] width 61 height 9
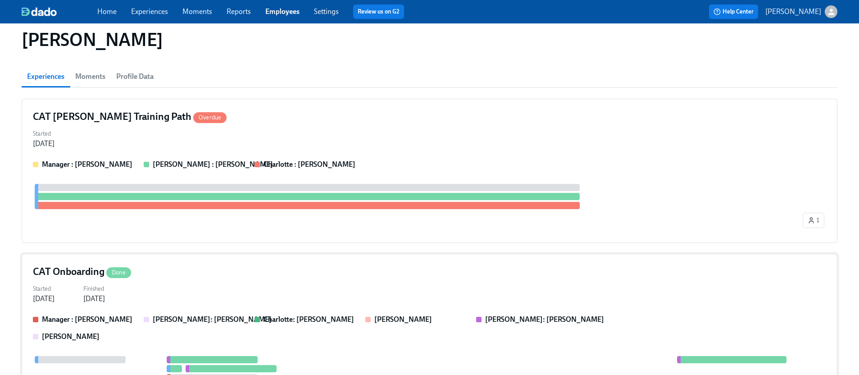
click at [233, 284] on div "Started [DATE] Finished [DATE]" at bounding box center [429, 293] width 793 height 22
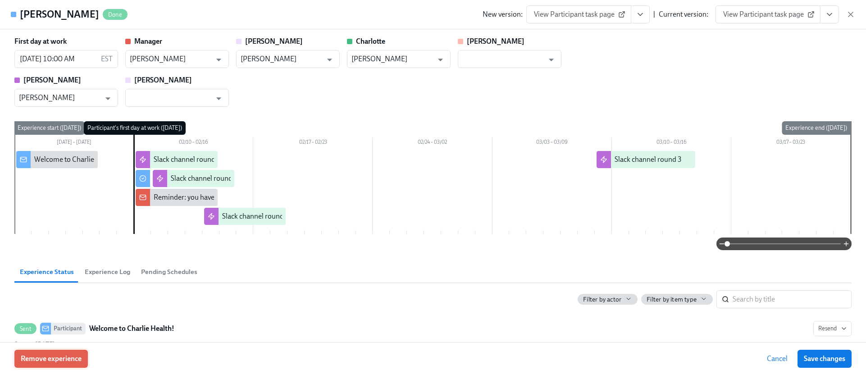
click at [68, 354] on span "Remove experience" at bounding box center [51, 358] width 61 height 9
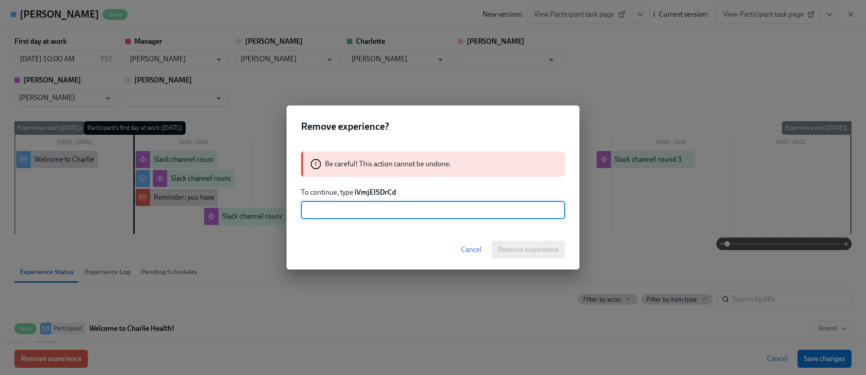
click at [364, 191] on strong "iVmjEI5DrCd" at bounding box center [374, 192] width 41 height 9
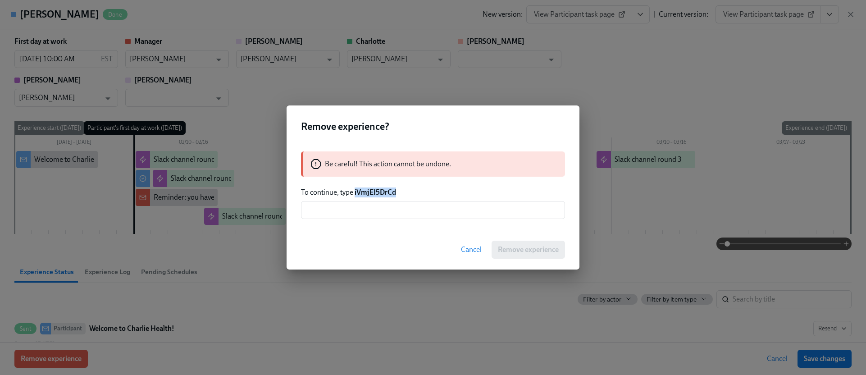
click at [364, 191] on strong "iVmjEI5DrCd" at bounding box center [374, 192] width 41 height 9
drag, startPoint x: 363, startPoint y: 207, endPoint x: 373, endPoint y: 211, distance: 11.1
click at [363, 207] on input "text" at bounding box center [433, 210] width 264 height 18
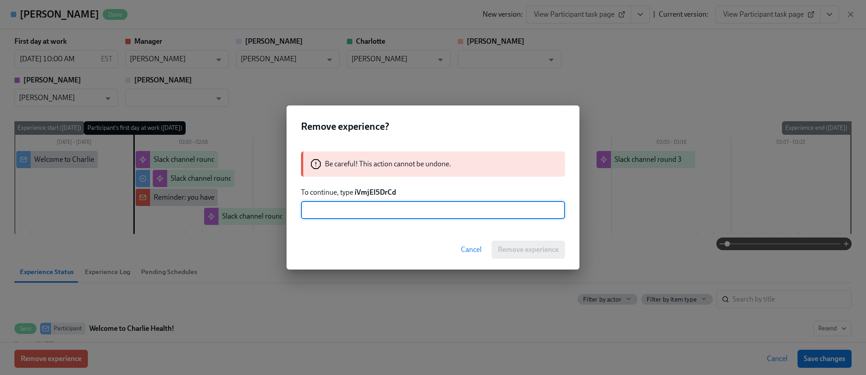
paste input "iVmjEI5DrCd"
type input "iVmjEI5DrCd"
click at [520, 246] on span "Remove experience" at bounding box center [528, 249] width 61 height 9
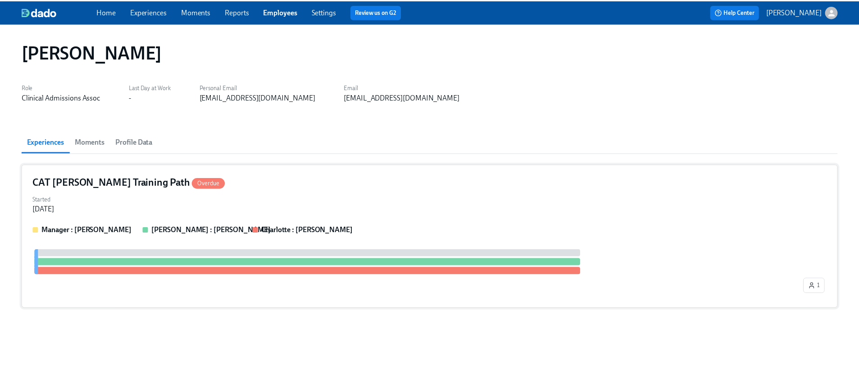
scroll to position [0, 0]
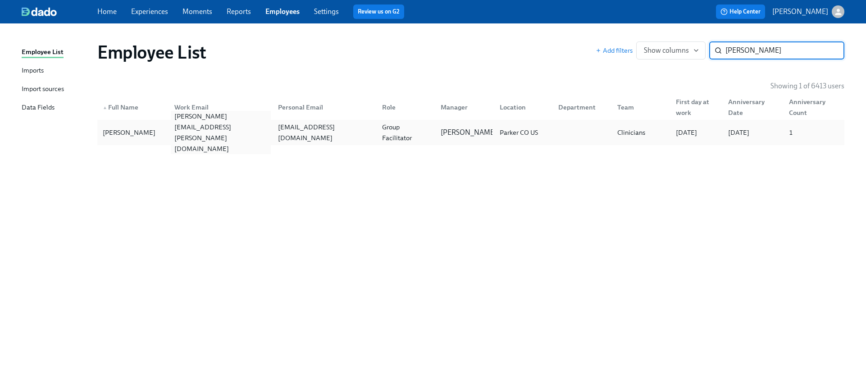
type input "[PERSON_NAME]"
click at [225, 134] on div "[PERSON_NAME][EMAIL_ADDRESS][PERSON_NAME][DOMAIN_NAME]" at bounding box center [221, 132] width 100 height 43
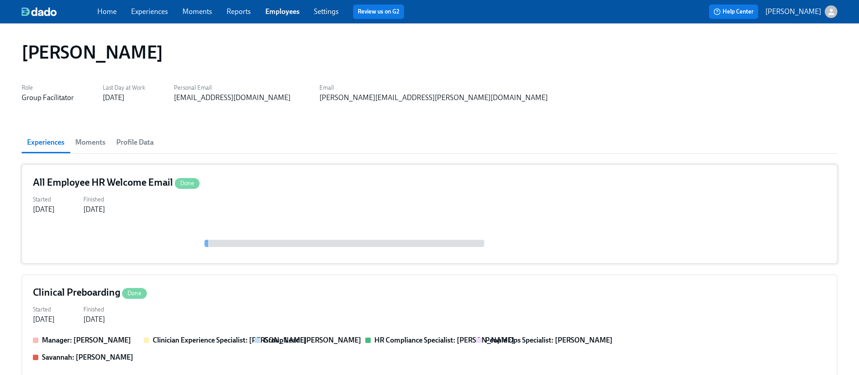
click at [232, 212] on div "Started [DATE] Finished [DATE]" at bounding box center [429, 204] width 793 height 22
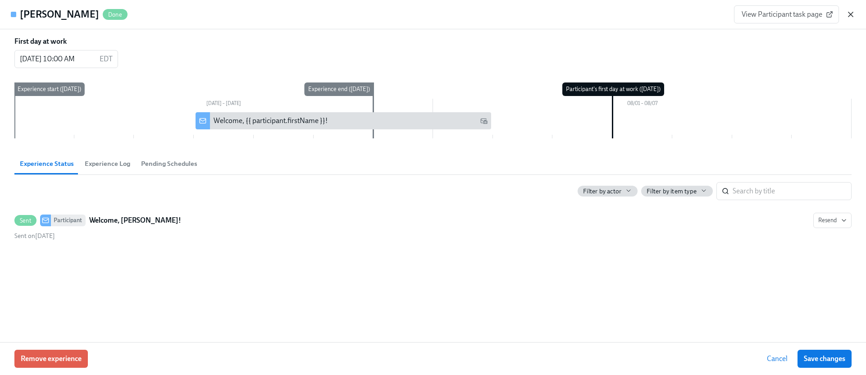
click at [848, 14] on icon "button" at bounding box center [850, 14] width 9 height 9
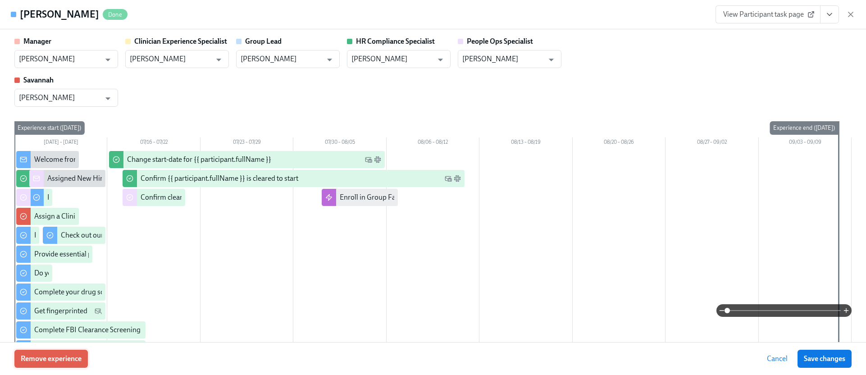
click at [71, 358] on span "Remove experience" at bounding box center [51, 358] width 61 height 9
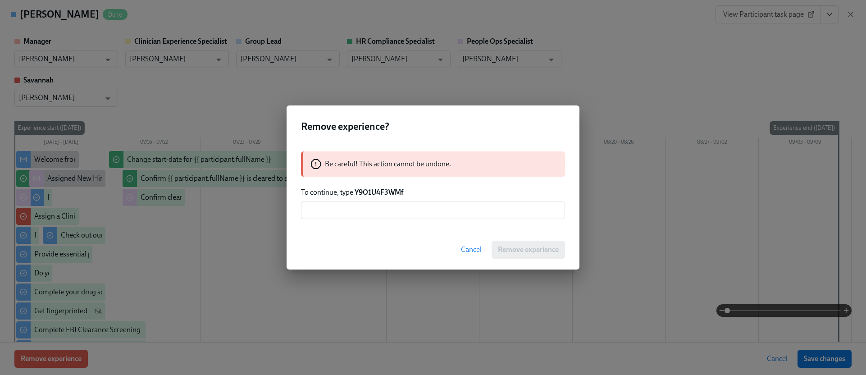
click at [388, 194] on strong "Y9O1U4F3WMf" at bounding box center [378, 192] width 49 height 9
click at [393, 217] on input "text" at bounding box center [433, 210] width 264 height 18
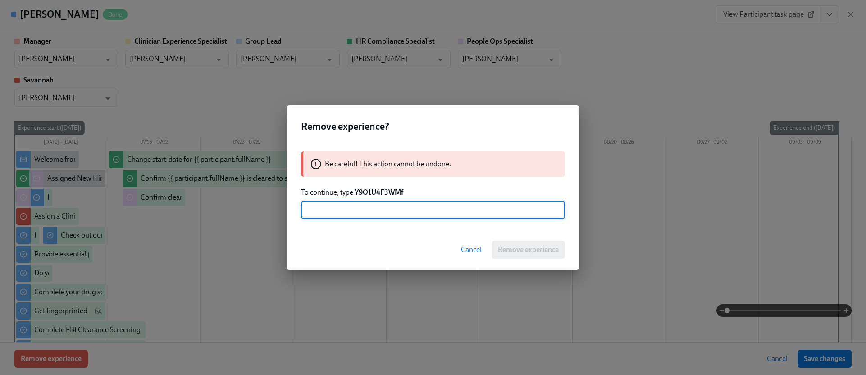
paste input "Y9O1U4F3WMf"
type input "Y9O1U4F3WMf"
click at [515, 247] on span "Remove experience" at bounding box center [528, 249] width 61 height 9
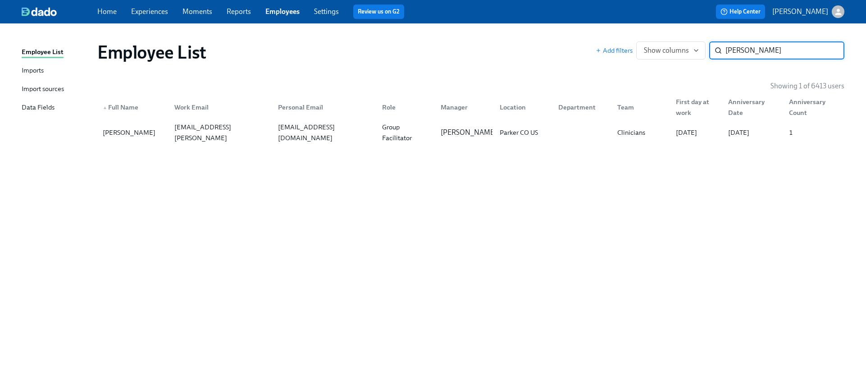
paste input "[PERSON_NAME]"
type input "[PERSON_NAME]"
click at [201, 135] on div "[PERSON_NAME][EMAIL_ADDRESS][PERSON_NAME][DOMAIN_NAME]" at bounding box center [221, 132] width 100 height 43
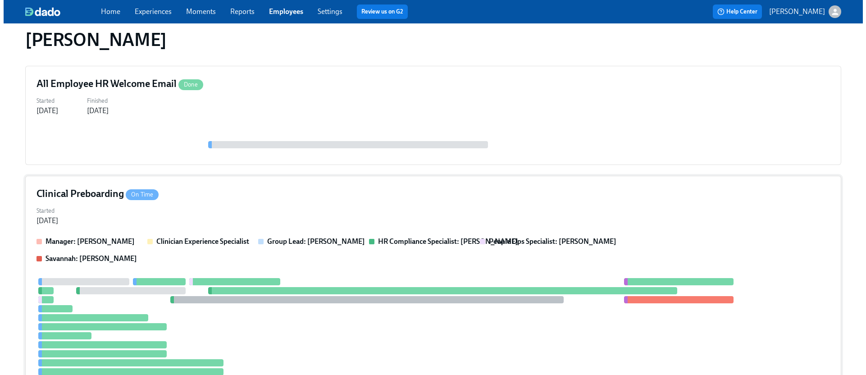
scroll to position [165, 0]
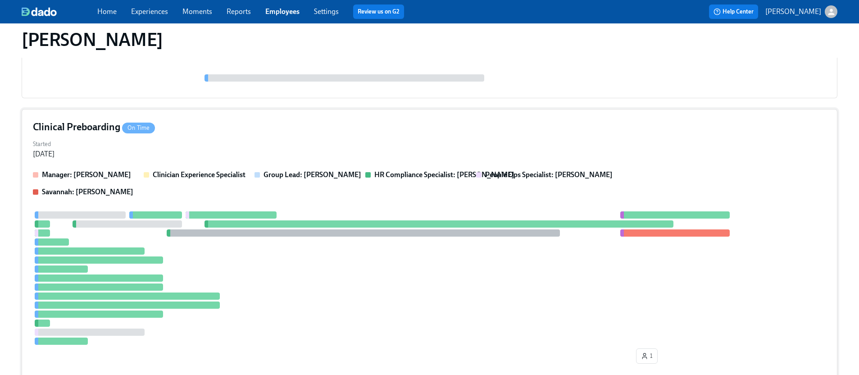
click at [210, 218] on div at bounding box center [231, 214] width 91 height 7
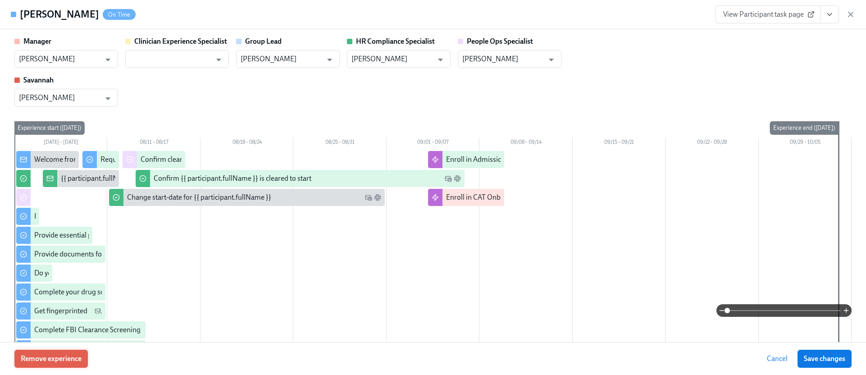
click at [59, 359] on span "Remove experience" at bounding box center [51, 358] width 61 height 9
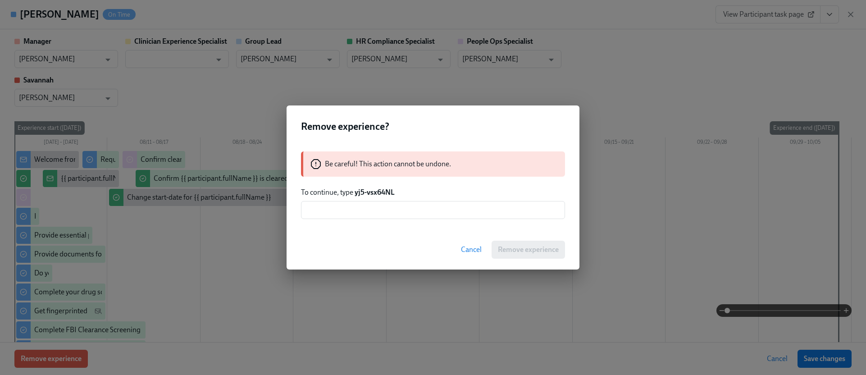
click at [371, 190] on strong "yj5-vsx64NL" at bounding box center [374, 192] width 40 height 9
drag, startPoint x: 382, startPoint y: 192, endPoint x: 355, endPoint y: 193, distance: 27.5
click at [355, 193] on p "To continue, type yj5-vsx64NL" at bounding box center [433, 192] width 264 height 10
click at [353, 213] on input "text" at bounding box center [433, 210] width 264 height 18
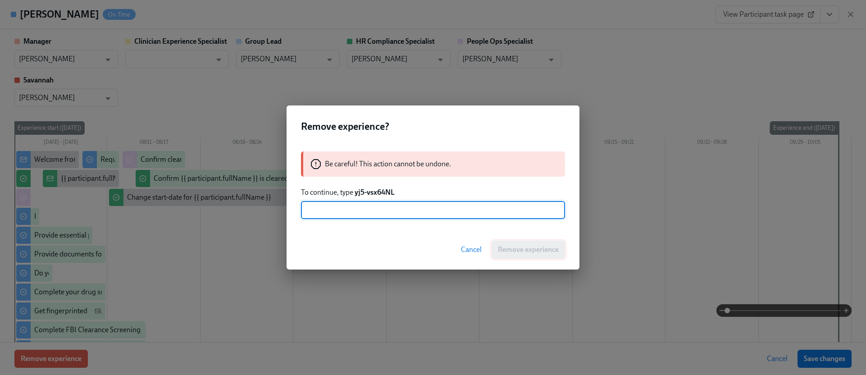
paste input "yj5-vsx64NL"
type input "yj5-vsx64NL"
click at [524, 247] on span "Remove experience" at bounding box center [528, 249] width 61 height 9
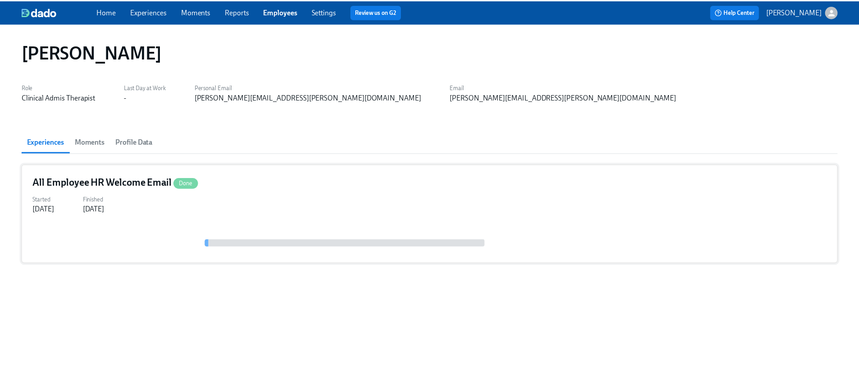
scroll to position [0, 0]
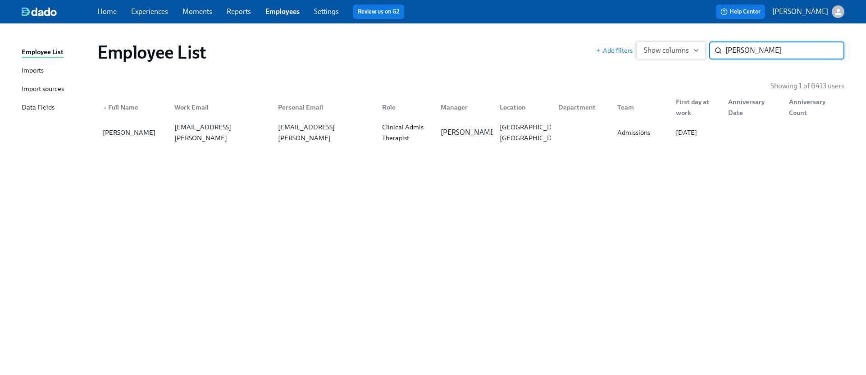
paste input "[PERSON_NAME]"
type input "[PERSON_NAME]"
click at [435, 130] on div "[PERSON_NAME]" at bounding box center [462, 132] width 59 height 18
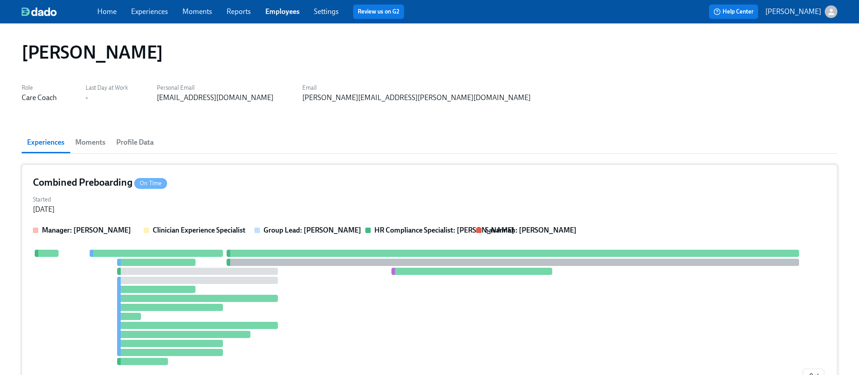
click at [146, 221] on div "Combined Preboarding On Time Started [DATE] Manager: [PERSON_NAME] Clinician Ex…" at bounding box center [430, 281] width 816 height 234
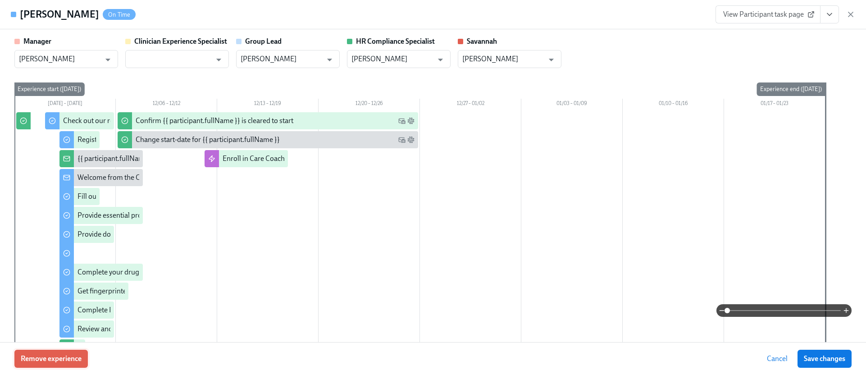
click at [73, 354] on span "Remove experience" at bounding box center [51, 358] width 61 height 9
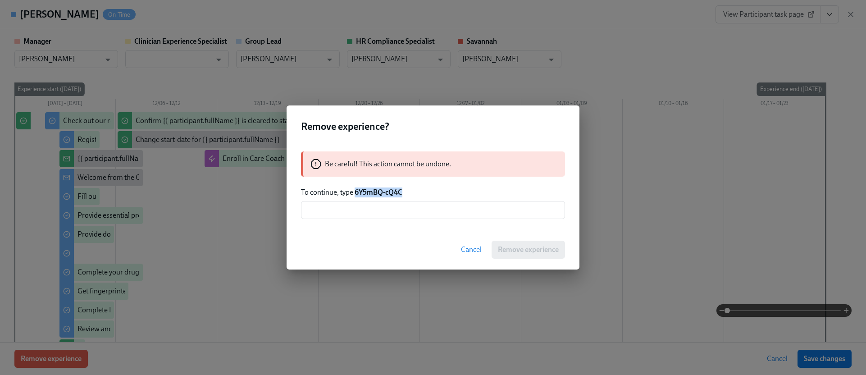
drag, startPoint x: 409, startPoint y: 193, endPoint x: 355, endPoint y: 192, distance: 54.0
click at [355, 192] on p "To continue, type 6Y5mBQ-cQ4C" at bounding box center [433, 192] width 264 height 10
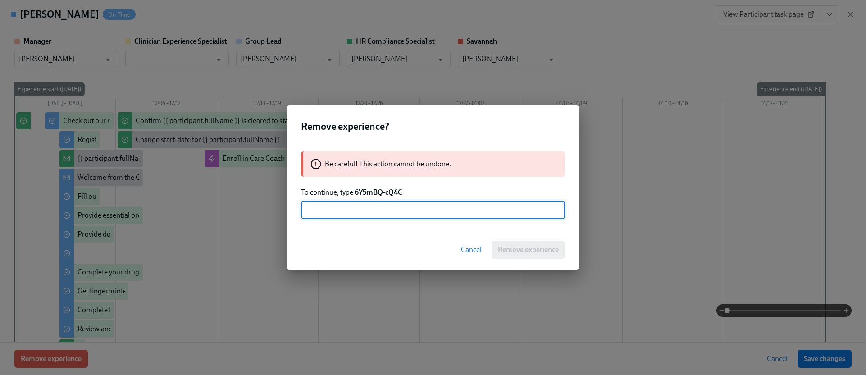
click at [352, 212] on input "text" at bounding box center [433, 210] width 264 height 18
paste input "6Y5mBQ-cQ4C"
type input "6Y5mBQ-cQ4C"
click at [524, 245] on span "Remove experience" at bounding box center [528, 249] width 61 height 9
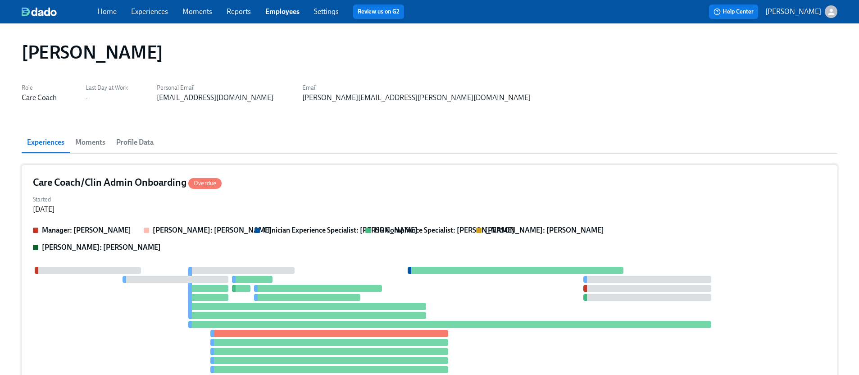
click at [279, 208] on div "Started [DATE]" at bounding box center [429, 204] width 793 height 22
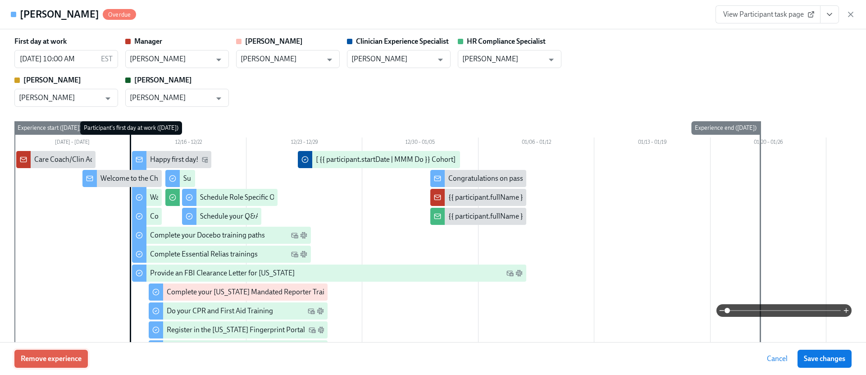
click at [55, 366] on button "Remove experience" at bounding box center [50, 358] width 73 height 18
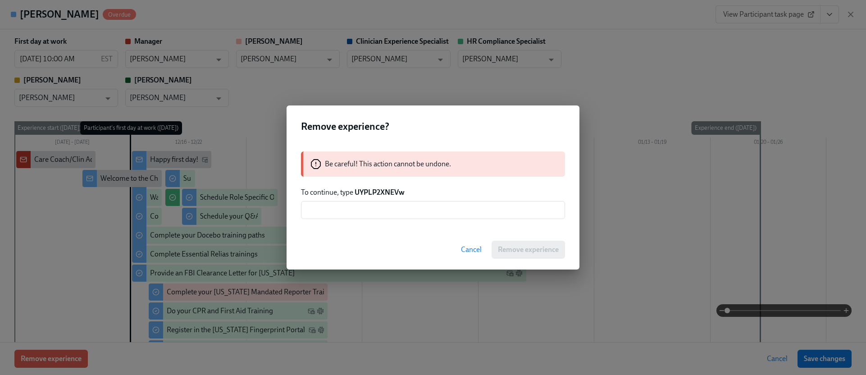
click at [382, 195] on strong "UYPLP2XNEVw" at bounding box center [379, 192] width 50 height 9
click at [378, 208] on input "text" at bounding box center [433, 210] width 264 height 18
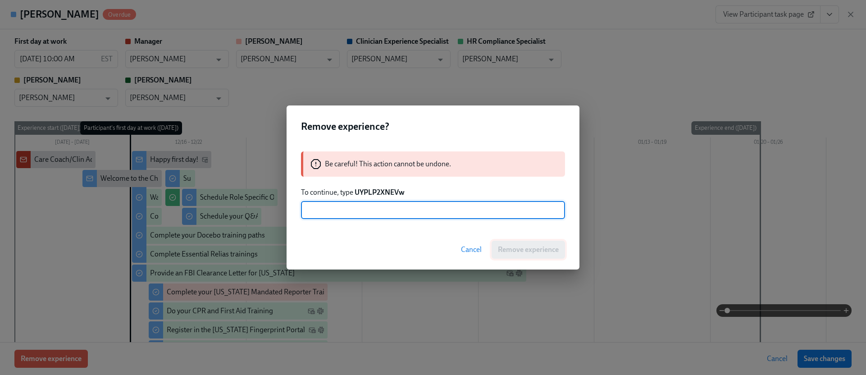
paste input "UYPLP2XNEVw"
type input "UYPLP2XNEVw"
click at [521, 245] on span "Remove experience" at bounding box center [528, 249] width 61 height 9
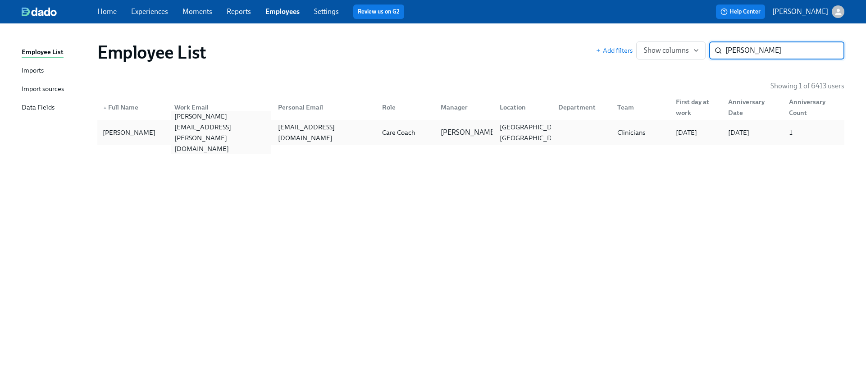
click at [181, 124] on div "[PERSON_NAME][EMAIL_ADDRESS][PERSON_NAME][DOMAIN_NAME]" at bounding box center [219, 132] width 104 height 18
paste input "[PERSON_NAME]"
type input "[PERSON_NAME]"
click at [233, 132] on div "[PERSON_NAME][EMAIL_ADDRESS][PERSON_NAME][DOMAIN_NAME]" at bounding box center [221, 132] width 100 height 43
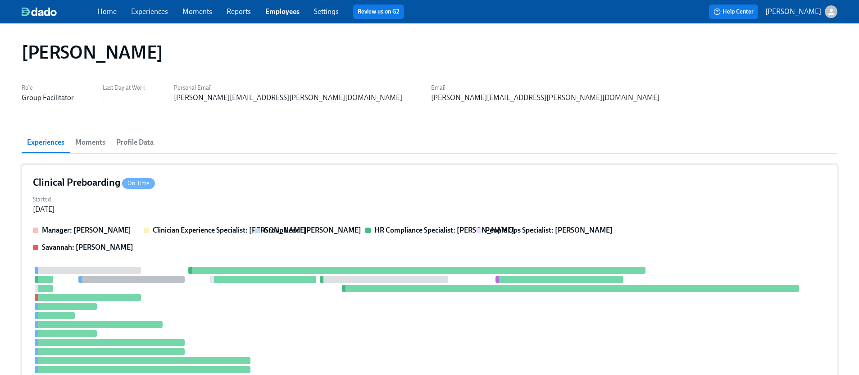
click at [193, 212] on div "Started [DATE]" at bounding box center [429, 204] width 793 height 22
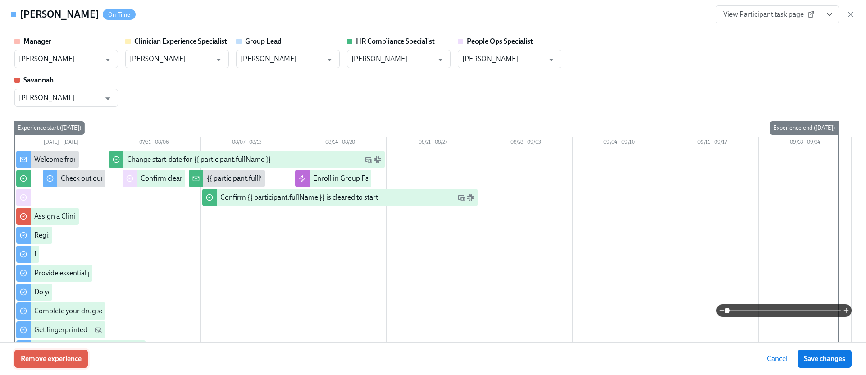
click at [45, 357] on span "Remove experience" at bounding box center [51, 358] width 61 height 9
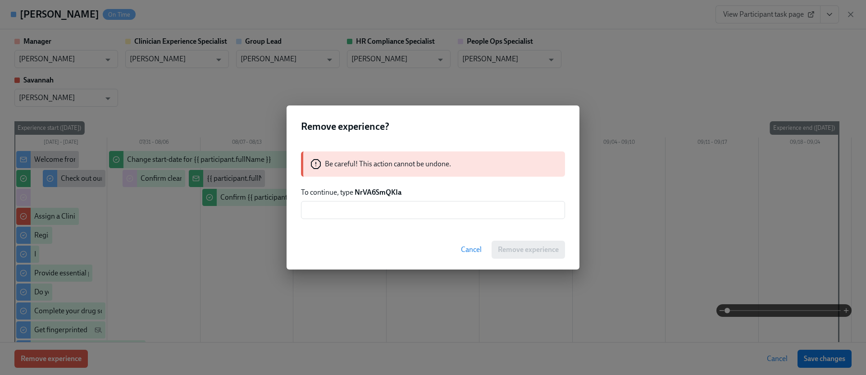
click at [372, 190] on strong "NrVA6SmQKIa" at bounding box center [377, 192] width 47 height 9
click at [379, 202] on input "text" at bounding box center [433, 210] width 264 height 18
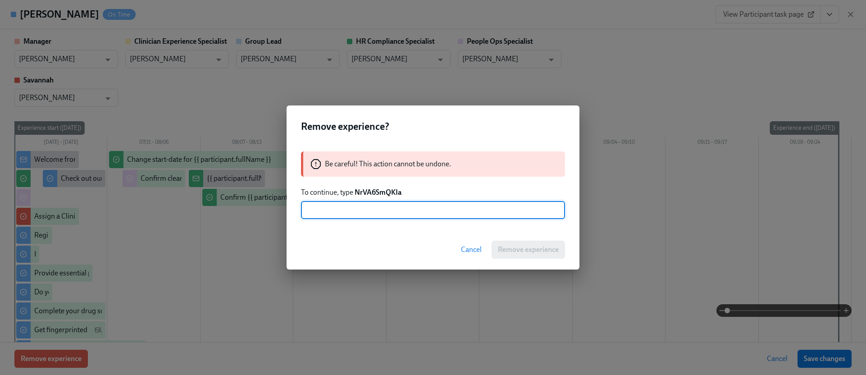
paste input "NrVA6SmQKIa"
type input "NrVA6SmQKIa"
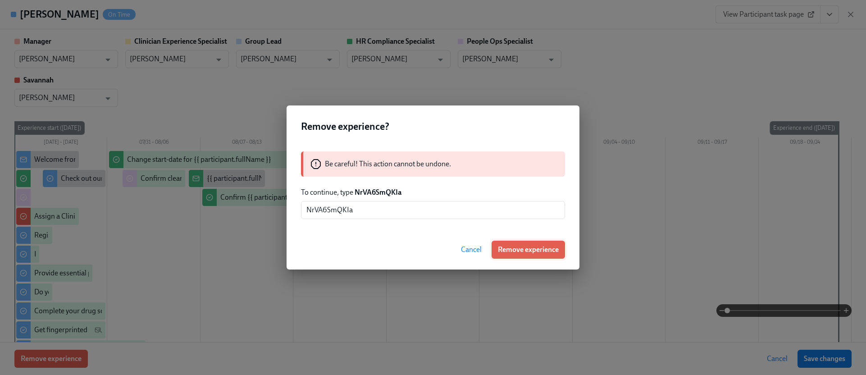
click at [530, 256] on button "Remove experience" at bounding box center [527, 249] width 73 height 18
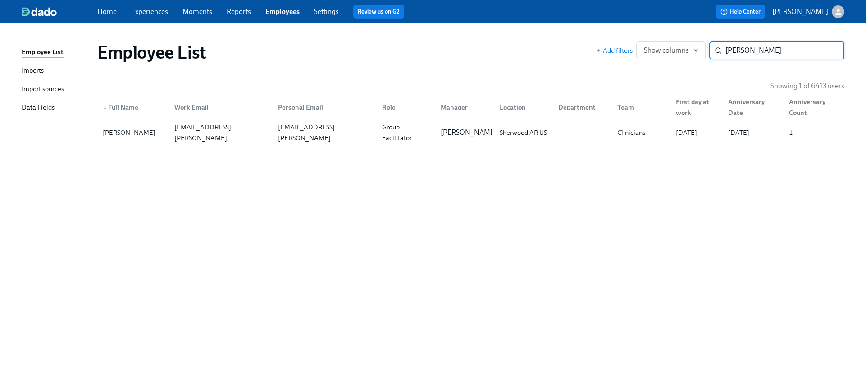
paste input "Ja'Quavia Demu"
type input "Ja'[PERSON_NAME]"
click at [186, 133] on div "[EMAIL_ADDRESS][DOMAIN_NAME]" at bounding box center [221, 133] width 100 height 22
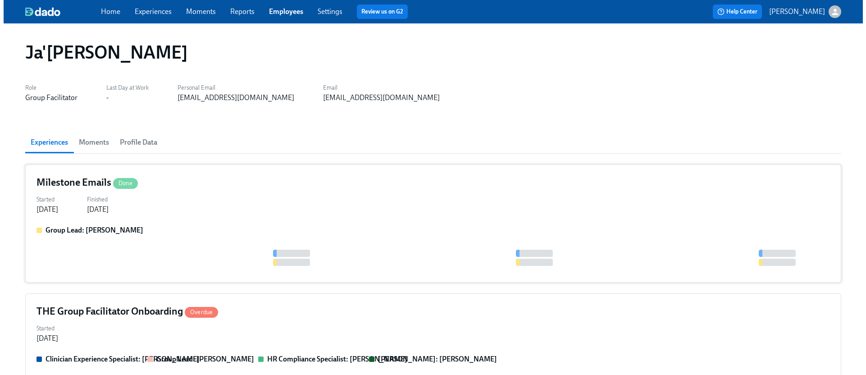
scroll to position [2, 0]
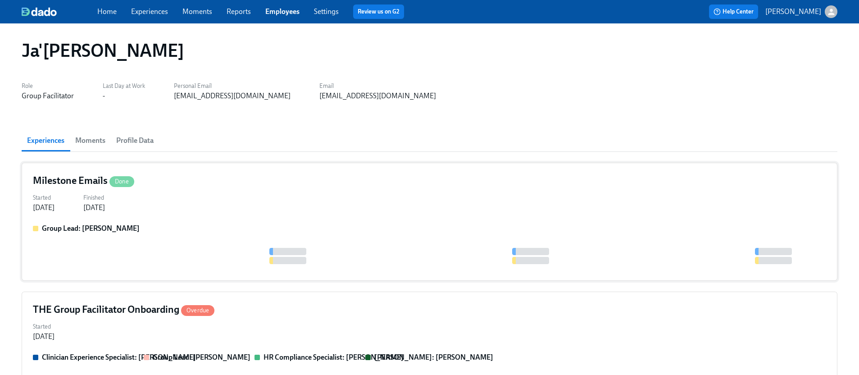
click at [177, 208] on div "Started [DATE] Finished [DATE]" at bounding box center [429, 202] width 793 height 22
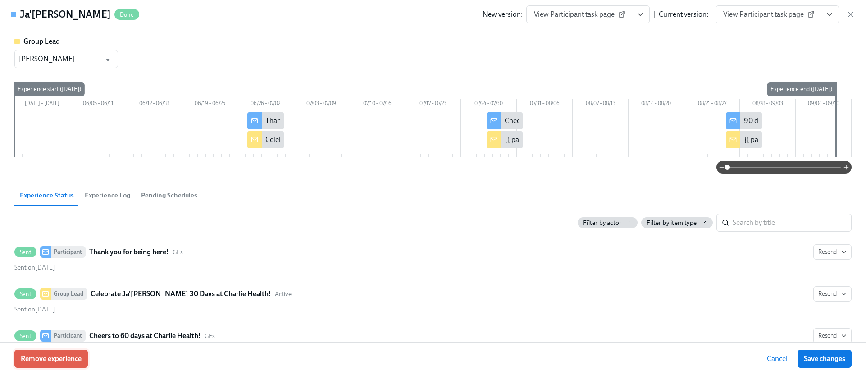
click at [45, 354] on span "Remove experience" at bounding box center [51, 358] width 61 height 9
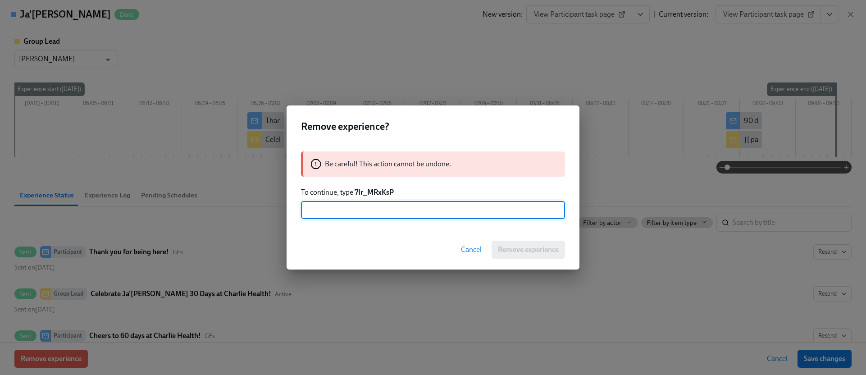
click at [374, 190] on strong "7Ir_MRxKsP" at bounding box center [373, 192] width 39 height 9
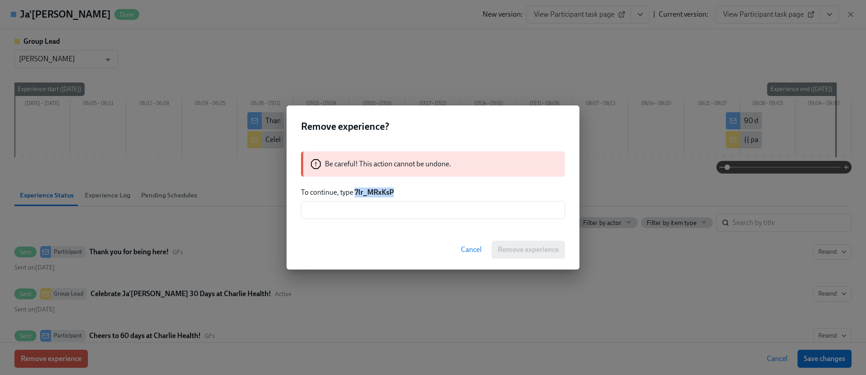
click at [374, 190] on strong "7Ir_MRxKsP" at bounding box center [373, 192] width 39 height 9
click at [376, 204] on input "text" at bounding box center [433, 210] width 264 height 18
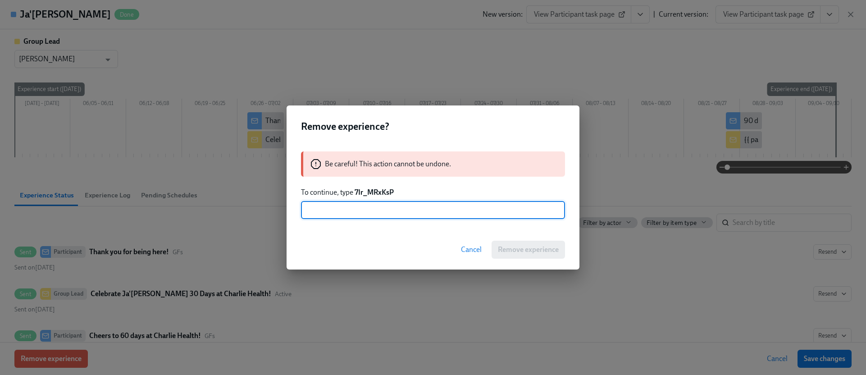
paste input "7Ir_MRxKsP"
type input "7Ir_MRxKsP"
click at [500, 247] on span "Remove experience" at bounding box center [528, 249] width 61 height 9
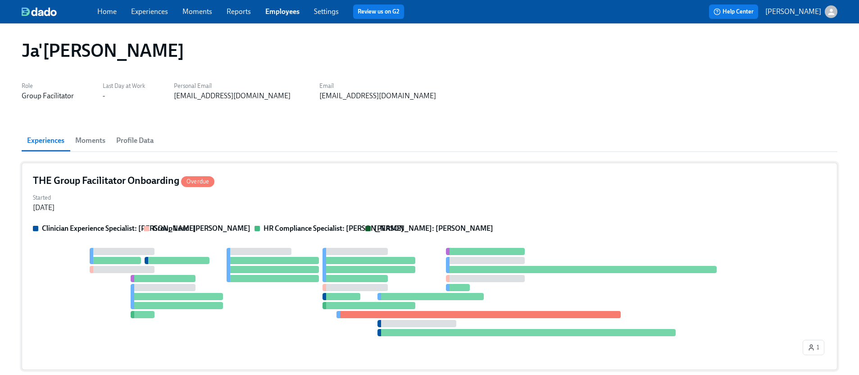
click at [235, 195] on div "Started [DATE]" at bounding box center [429, 202] width 793 height 22
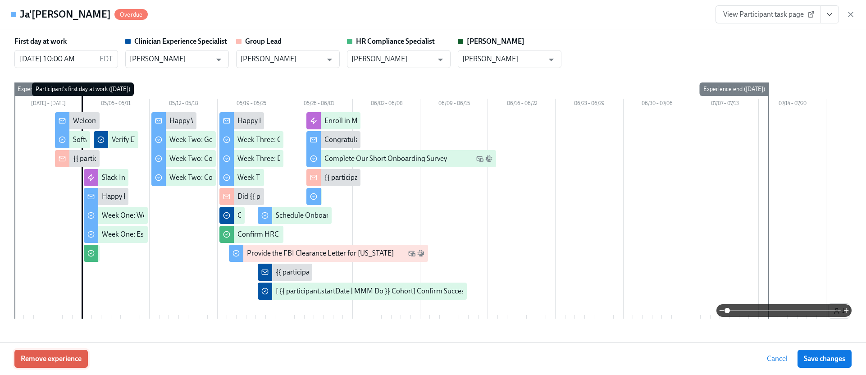
click at [62, 358] on span "Remove experience" at bounding box center [51, 358] width 61 height 9
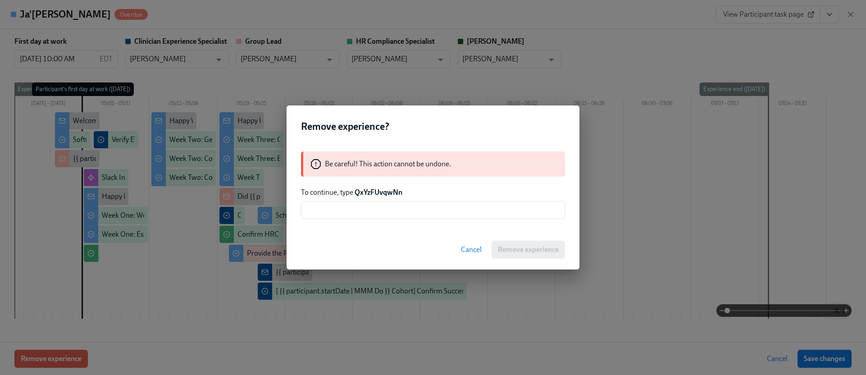
click at [379, 190] on strong "QxYzFUvqwNn" at bounding box center [378, 192] width 48 height 9
drag, startPoint x: 379, startPoint y: 190, endPoint x: 378, endPoint y: 199, distance: 9.1
click at [379, 190] on strong "QxYzFUvqwNn" at bounding box center [378, 192] width 48 height 9
drag, startPoint x: 364, startPoint y: 216, endPoint x: 372, endPoint y: 217, distance: 7.7
click at [364, 216] on input "text" at bounding box center [433, 210] width 264 height 18
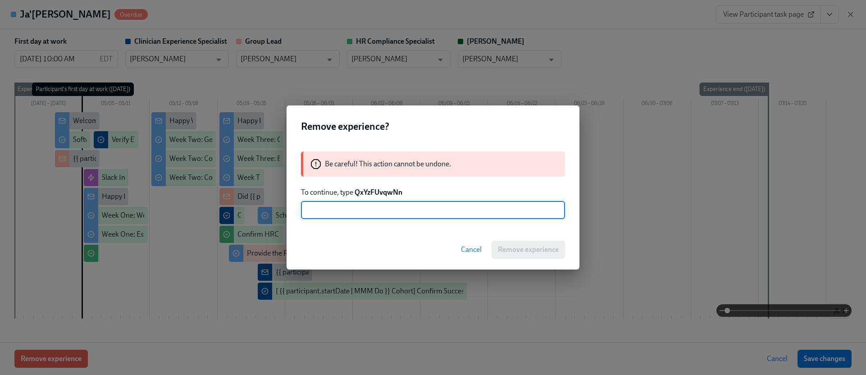
paste input "QxYzFUvqwNn"
type input "QxYzFUvqwNn"
click at [517, 248] on span "Remove experience" at bounding box center [528, 249] width 61 height 9
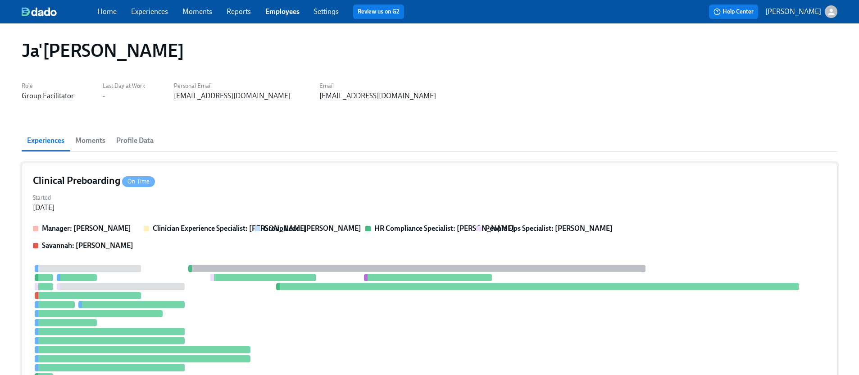
click at [214, 209] on div "Started [DATE]" at bounding box center [429, 202] width 793 height 22
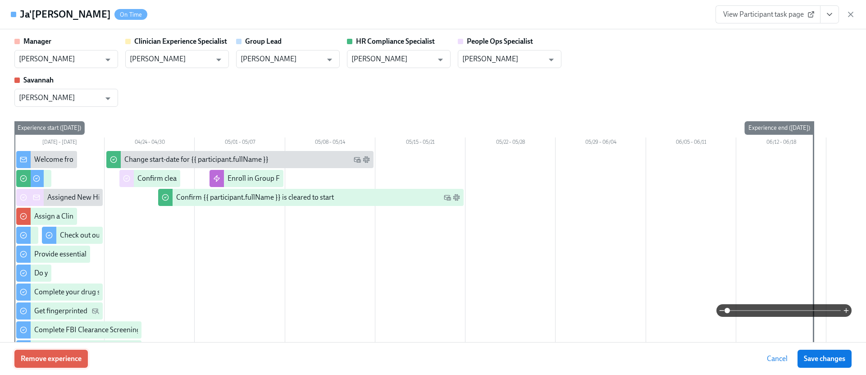
click at [65, 351] on button "Remove experience" at bounding box center [50, 358] width 73 height 18
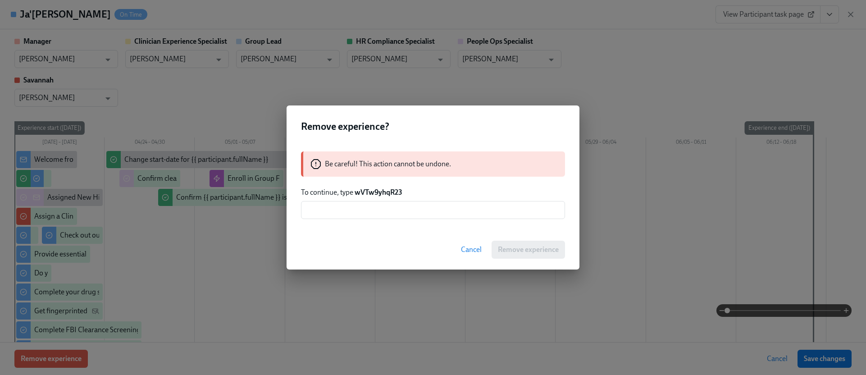
click at [381, 192] on strong "wVTw9yhqR23" at bounding box center [378, 192] width 48 height 9
click at [385, 199] on div "Be careful! This action cannot be undone. To continue, type wVTw9yhqR23 ​" at bounding box center [432, 185] width 293 height 89
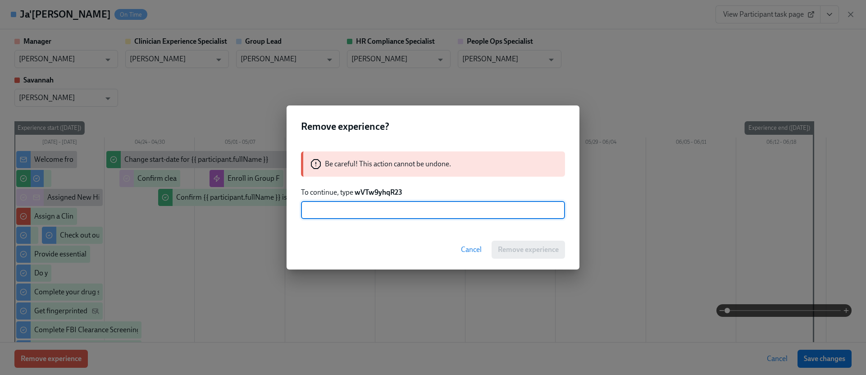
drag, startPoint x: 396, startPoint y: 207, endPoint x: 400, endPoint y: 209, distance: 4.6
click at [396, 207] on input "text" at bounding box center [433, 210] width 264 height 18
paste input "wVTw9yhqR23"
type input "wVTw9yhqR23"
click at [498, 247] on span "Remove experience" at bounding box center [528, 249] width 61 height 9
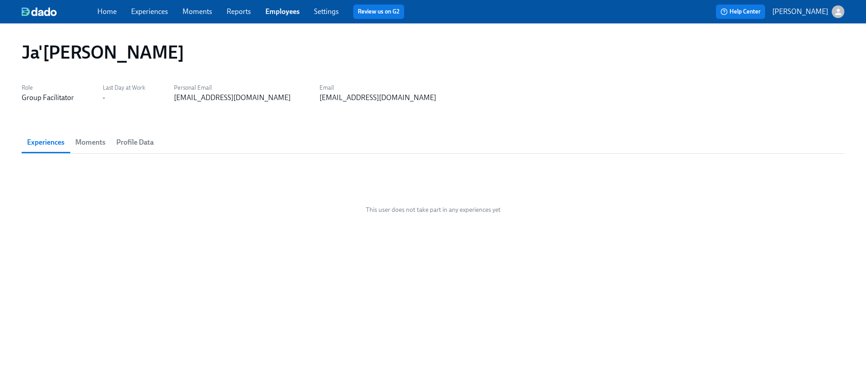
scroll to position [0, 0]
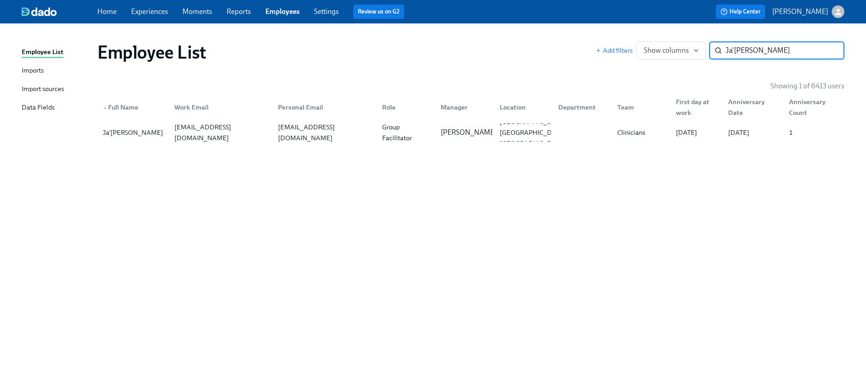
paste input "[PERSON_NAME]"
type input "[PERSON_NAME]"
click at [213, 136] on div "[EMAIL_ADDRESS][PERSON_NAME][DOMAIN_NAME]" at bounding box center [221, 132] width 100 height 32
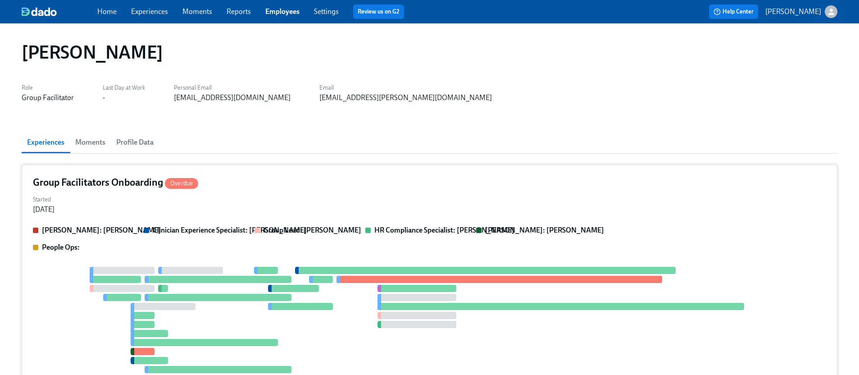
click at [154, 228] on strong "Clinician Experience Specialist: [PERSON_NAME]" at bounding box center [230, 230] width 154 height 9
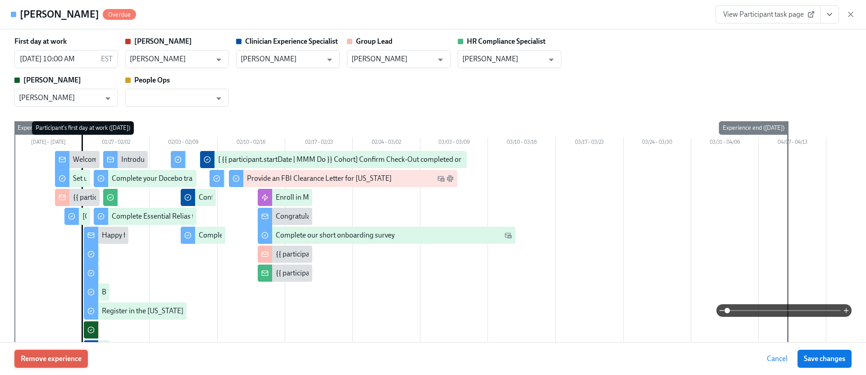
click at [51, 353] on button "Remove experience" at bounding box center [50, 358] width 73 height 18
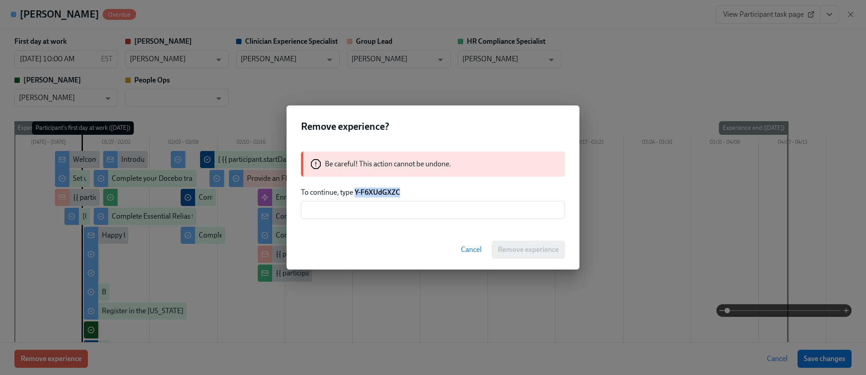
drag, startPoint x: 403, startPoint y: 191, endPoint x: 357, endPoint y: 193, distance: 46.4
click at [357, 193] on p "To continue, type Y-F6XUdGXZC" at bounding box center [433, 192] width 264 height 10
click at [357, 190] on strong "Y-F6XUdGXZC" at bounding box center [376, 192] width 45 height 9
drag, startPoint x: 354, startPoint y: 191, endPoint x: 400, endPoint y: 190, distance: 46.0
click at [400, 190] on strong "Y-F6XUdGXZC" at bounding box center [376, 192] width 45 height 9
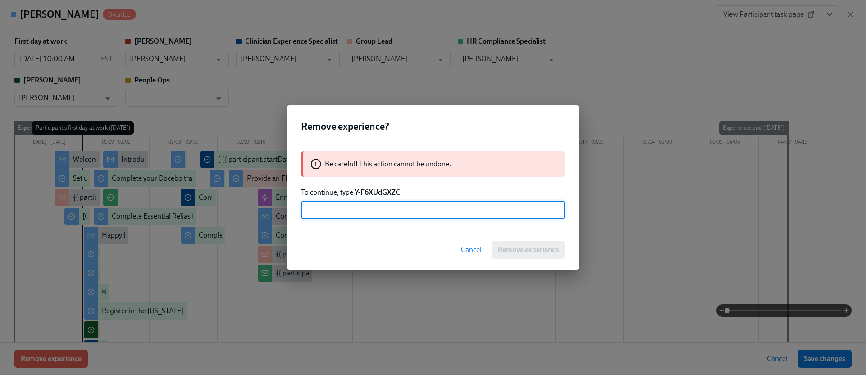
click at [308, 217] on input "text" at bounding box center [433, 210] width 264 height 18
paste input "Y-F6XUdGXZC"
type input "Y-F6XUdGXZC"
click at [517, 246] on span "Remove experience" at bounding box center [528, 249] width 61 height 9
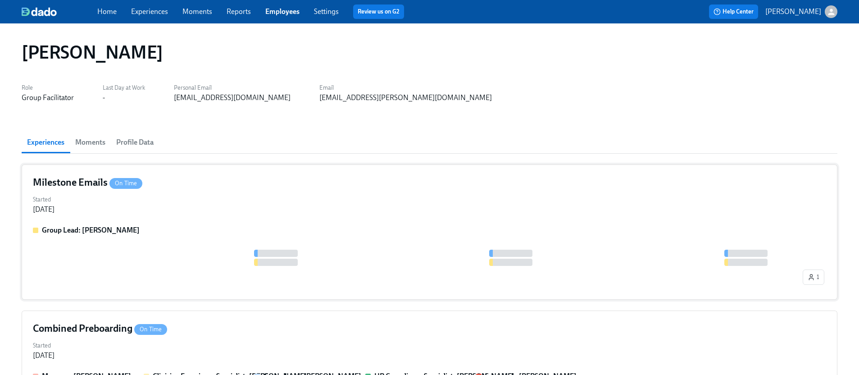
click at [305, 231] on div "Group Lead: [PERSON_NAME]" at bounding box center [429, 230] width 793 height 10
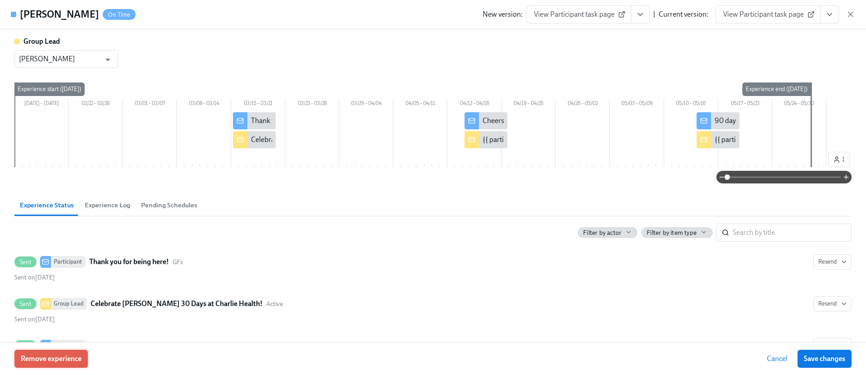
click at [74, 358] on span "Remove experience" at bounding box center [51, 358] width 61 height 9
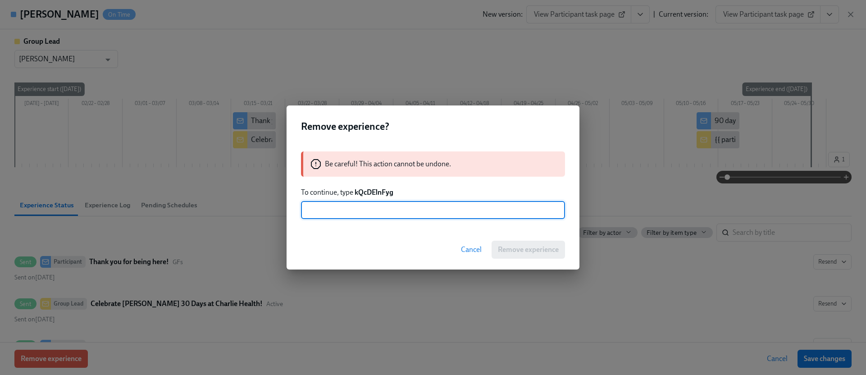
click at [375, 191] on strong "kQcDElnFyg" at bounding box center [373, 192] width 39 height 9
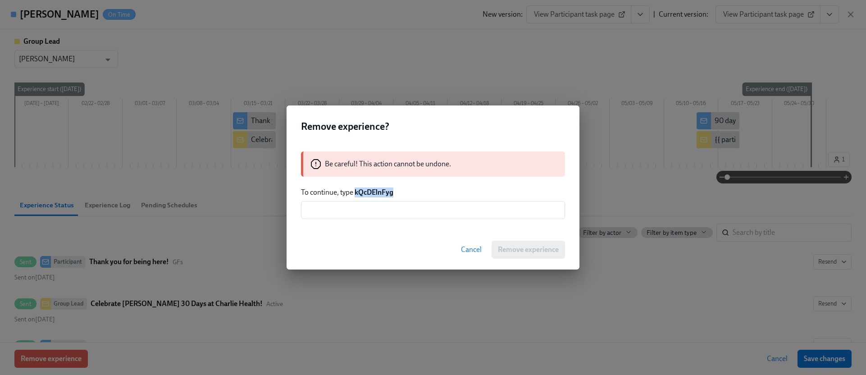
click at [375, 191] on strong "kQcDElnFyg" at bounding box center [373, 192] width 39 height 9
click at [372, 209] on input "text" at bounding box center [433, 210] width 264 height 18
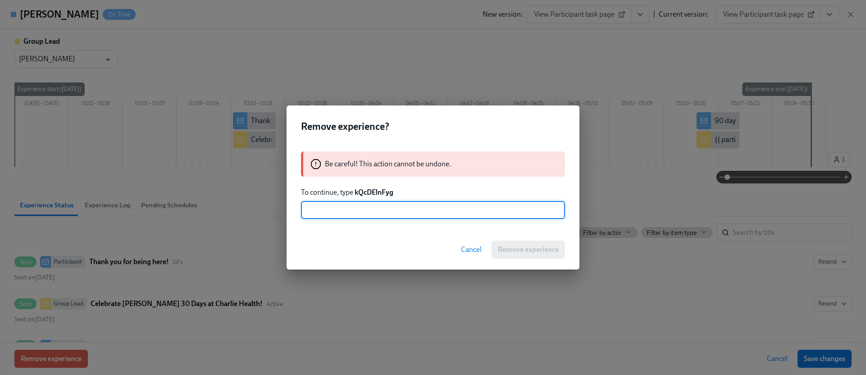
paste input "kQcDElnFyg"
type input "kQcDElnFyg"
click at [512, 242] on button "Remove experience" at bounding box center [527, 249] width 73 height 18
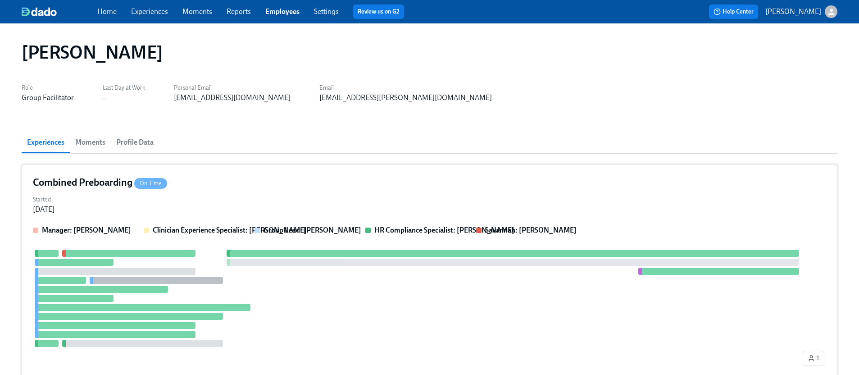
click at [268, 254] on div at bounding box center [513, 252] width 572 height 7
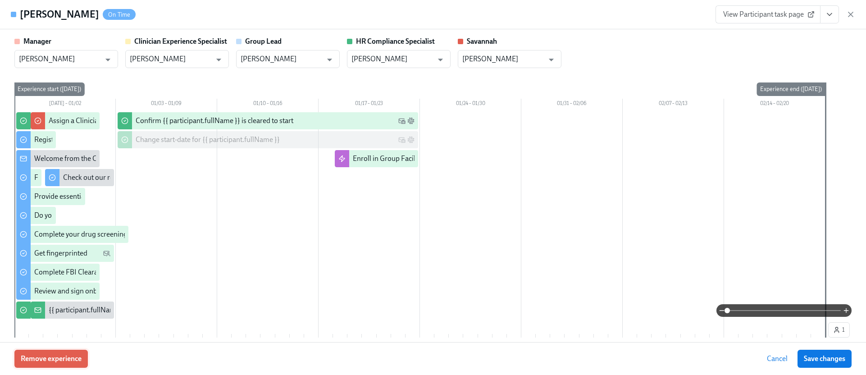
click at [66, 352] on button "Remove experience" at bounding box center [50, 358] width 73 height 18
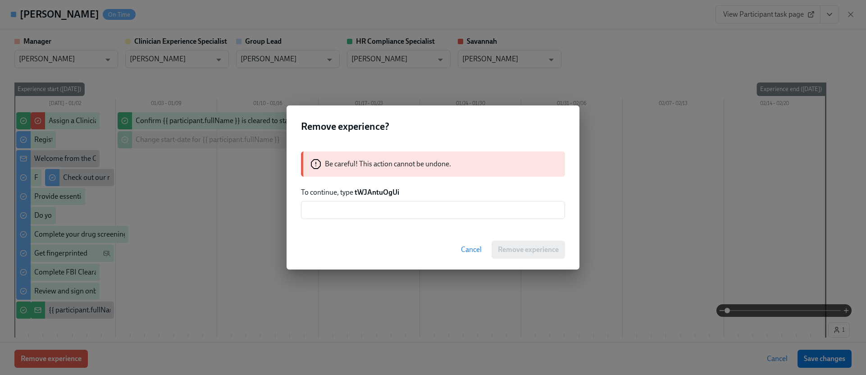
click at [362, 188] on strong "tWJAntuOgUi" at bounding box center [376, 192] width 45 height 9
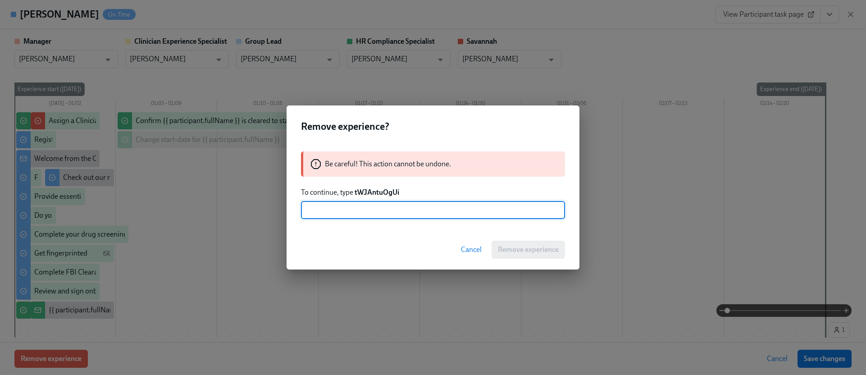
click at [357, 215] on input "text" at bounding box center [433, 210] width 264 height 18
paste input "tWJAntuOgUi"
type input "tWJAntuOgUi"
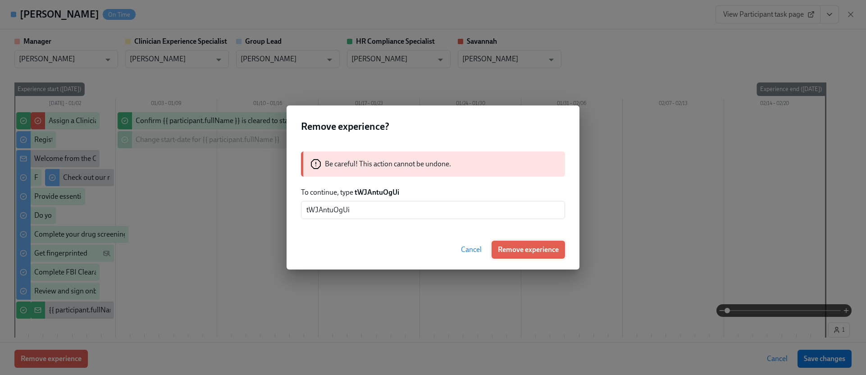
click at [513, 254] on button "Remove experience" at bounding box center [527, 249] width 73 height 18
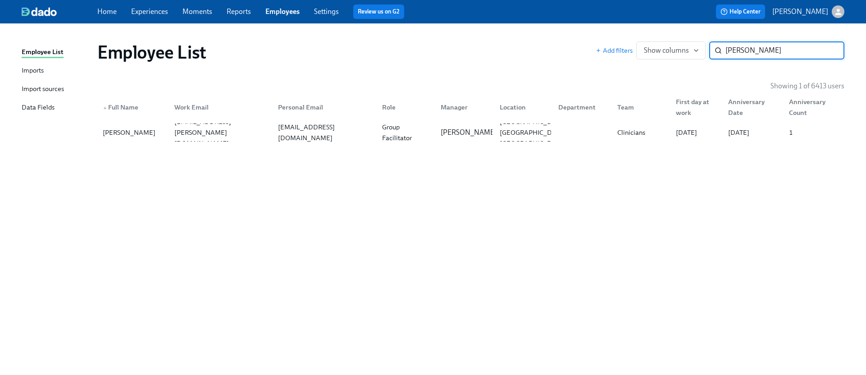
paste input "[PERSON_NAME]"
type input "[PERSON_NAME]"
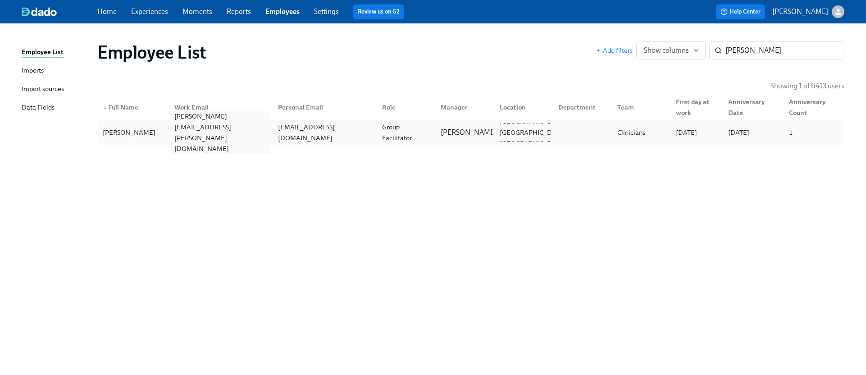
click at [249, 136] on div "[PERSON_NAME][EMAIL_ADDRESS][PERSON_NAME][DOMAIN_NAME]" at bounding box center [221, 132] width 100 height 43
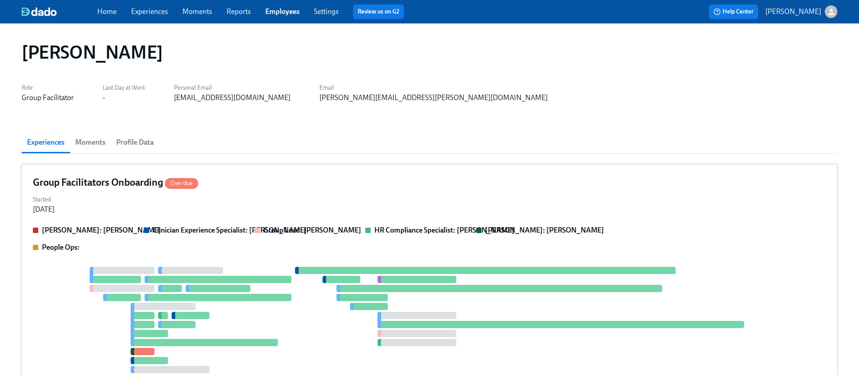
click at [132, 213] on div "Started [DATE]" at bounding box center [429, 204] width 793 height 22
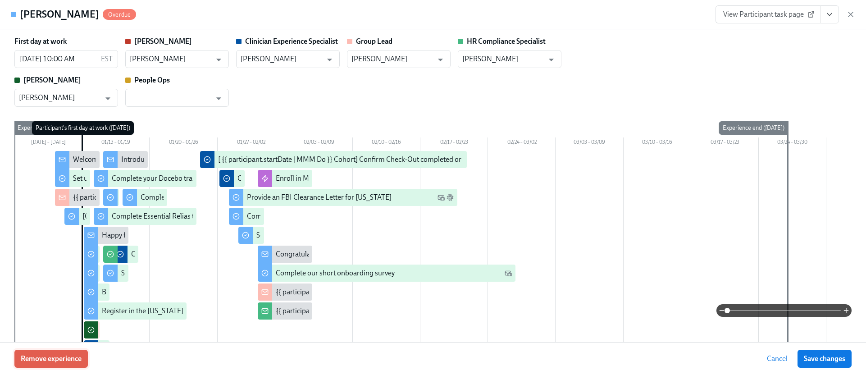
click at [54, 355] on span "Remove experience" at bounding box center [51, 358] width 61 height 9
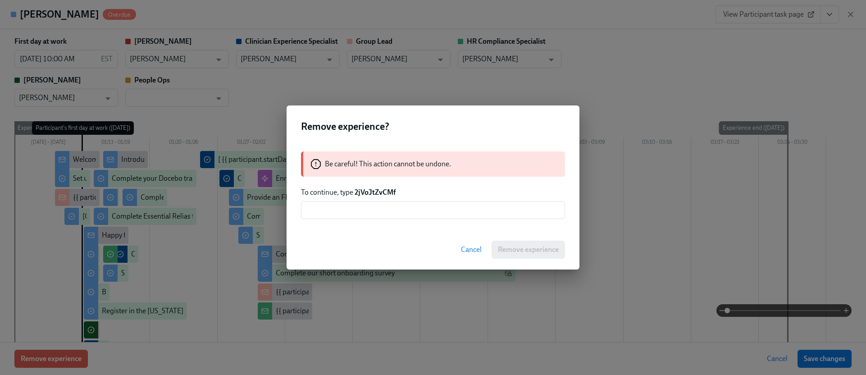
click at [364, 193] on strong "2jVoJtZvCMf" at bounding box center [374, 192] width 41 height 9
click at [369, 211] on input "text" at bounding box center [433, 210] width 264 height 18
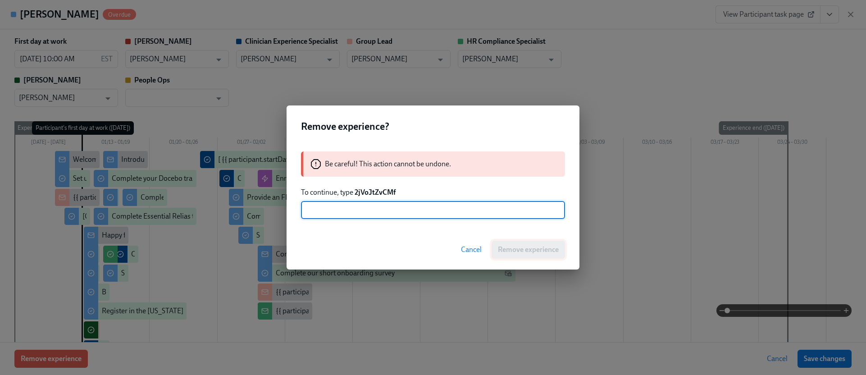
paste input "2jVoJtZvCMf"
type input "2jVoJtZvCMf"
drag, startPoint x: 510, startPoint y: 244, endPoint x: 489, endPoint y: 237, distance: 22.1
click at [509, 244] on button "Remove experience" at bounding box center [527, 249] width 73 height 18
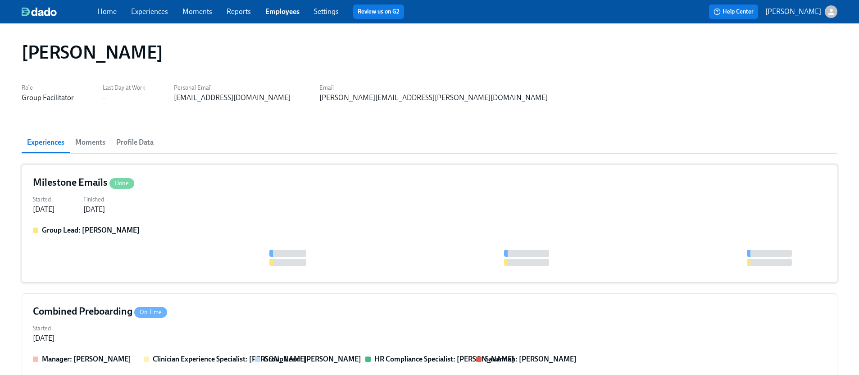
click at [229, 214] on div "Started [DATE] Finished [DATE]" at bounding box center [429, 204] width 793 height 22
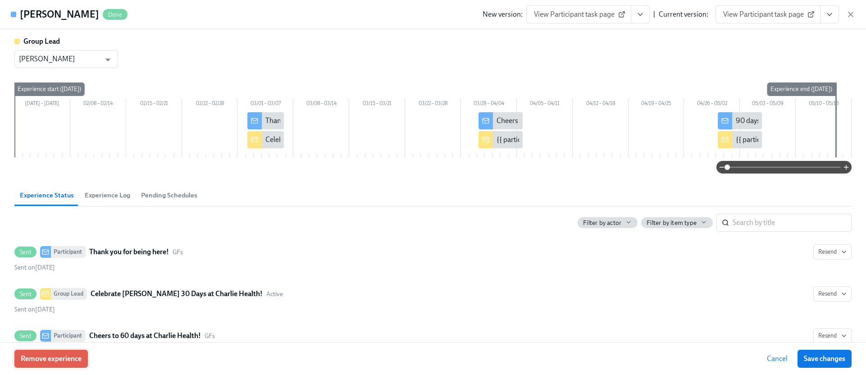
click at [63, 354] on span "Remove experience" at bounding box center [51, 358] width 61 height 9
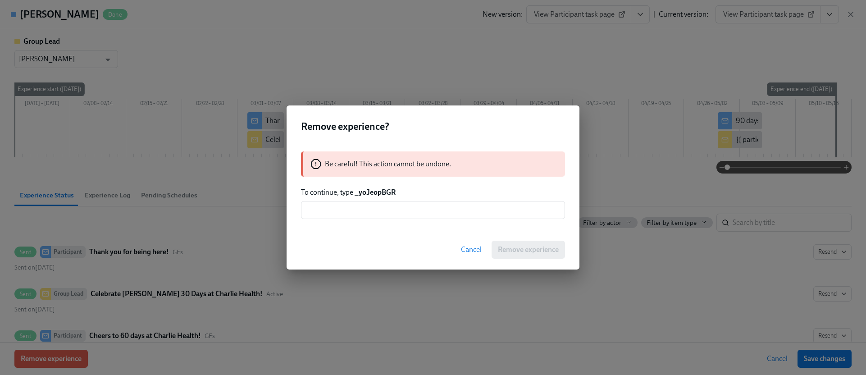
click at [372, 192] on strong "_yoJeopBGR" at bounding box center [374, 192] width 41 height 9
click at [373, 192] on strong "_yoJeopBGR" at bounding box center [374, 192] width 41 height 9
drag, startPoint x: 393, startPoint y: 210, endPoint x: 403, endPoint y: 213, distance: 10.7
click at [392, 210] on input "text" at bounding box center [433, 210] width 264 height 18
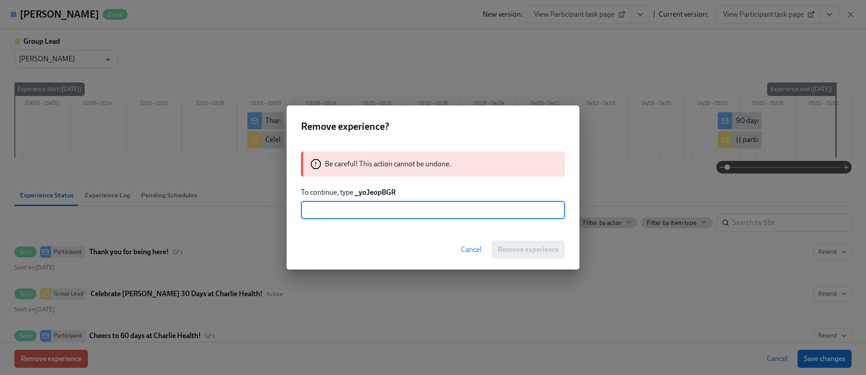
paste input "_yoJeopBGR"
type input "_yoJeopBGR"
drag, startPoint x: 526, startPoint y: 245, endPoint x: 394, endPoint y: 218, distance: 134.9
click at [526, 245] on button "Remove experience" at bounding box center [527, 249] width 73 height 18
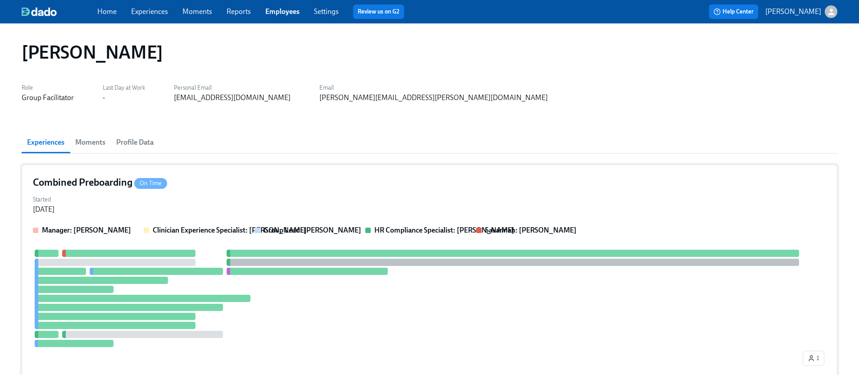
click at [262, 191] on div "Combined Preboarding On Time Started [DATE] Manager: [PERSON_NAME] Clinician Ex…" at bounding box center [430, 272] width 816 height 216
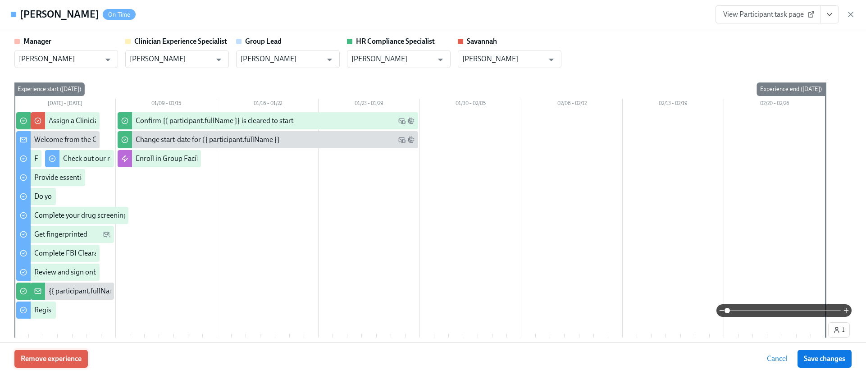
click at [84, 357] on button "Remove experience" at bounding box center [50, 358] width 73 height 18
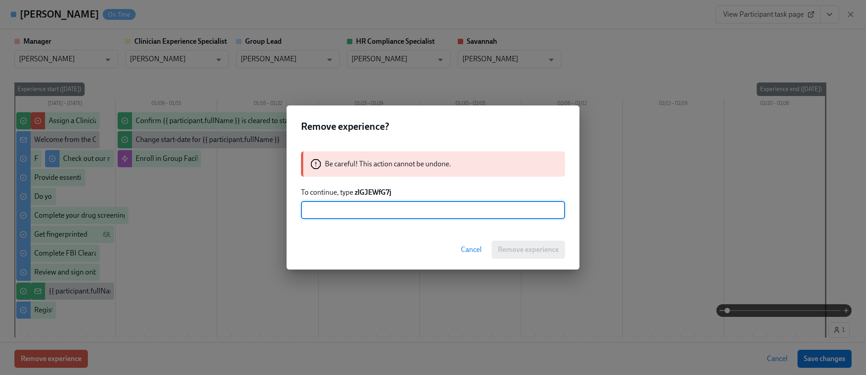
click at [367, 188] on strong "zlGJEWfG7j" at bounding box center [372, 192] width 37 height 9
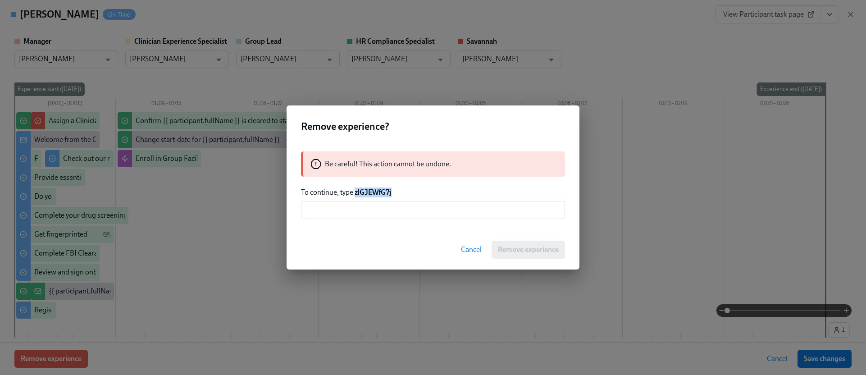
click at [367, 188] on strong "zlGJEWfG7j" at bounding box center [372, 192] width 37 height 9
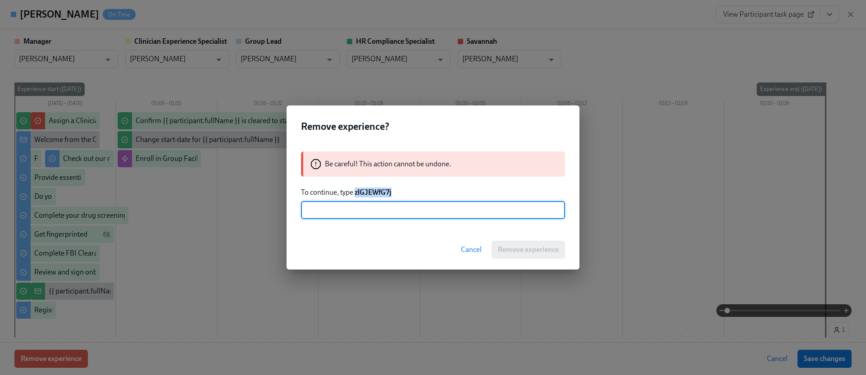
click at [381, 211] on input "text" at bounding box center [433, 210] width 264 height 18
paste input "zlGJEWfG7j"
type input "zlGJEWfG7j"
click at [501, 240] on button "Remove experience" at bounding box center [527, 249] width 73 height 18
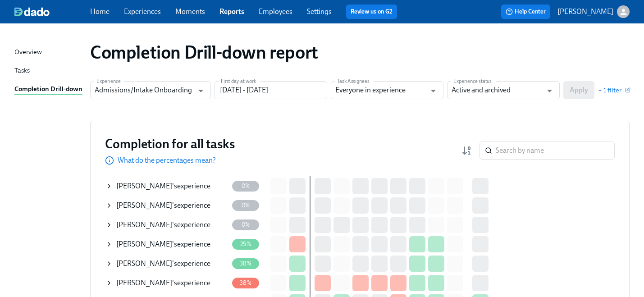
click at [108, 223] on icon at bounding box center [109, 225] width 2 height 4
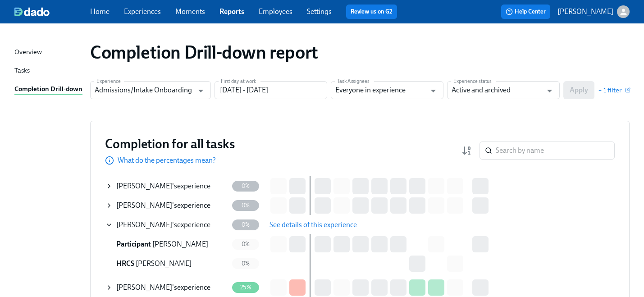
click at [307, 228] on span "See details of this experience" at bounding box center [312, 224] width 87 height 9
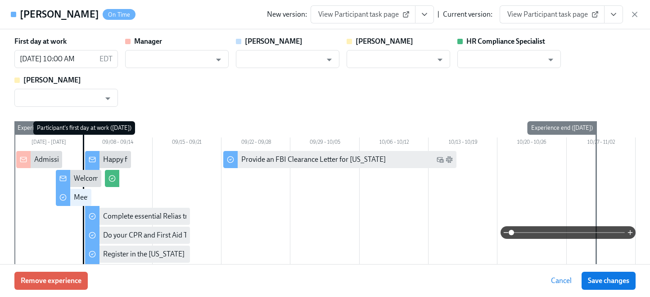
type input "[PERSON_NAME]"
type input "Annie Thacker"
type input "[PERSON_NAME]"
type input "Olivia Dietrich"
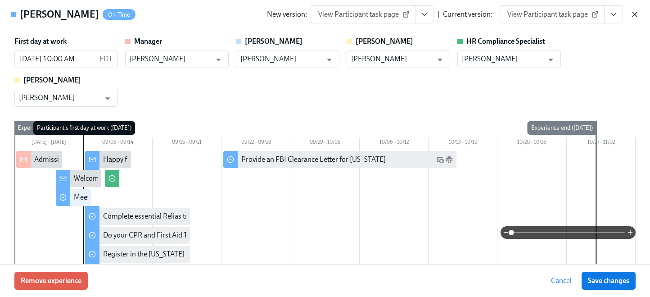
click at [637, 12] on icon "button" at bounding box center [635, 14] width 5 height 5
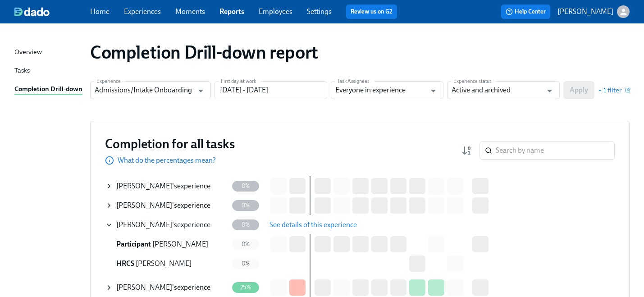
click at [128, 6] on div "Home Experiences Moments Reports Employees Settings Review us on G2" at bounding box center [247, 12] width 314 height 14
click at [131, 11] on link "Experiences" at bounding box center [142, 11] width 37 height 9
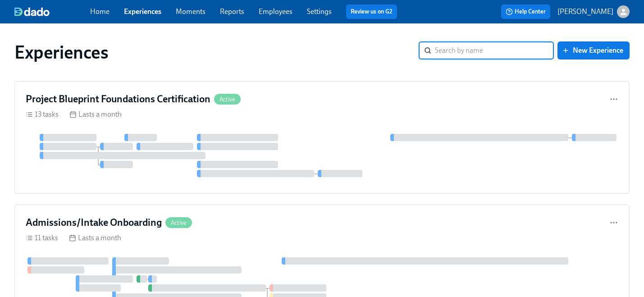
click at [266, 15] on link "Employees" at bounding box center [275, 11] width 34 height 9
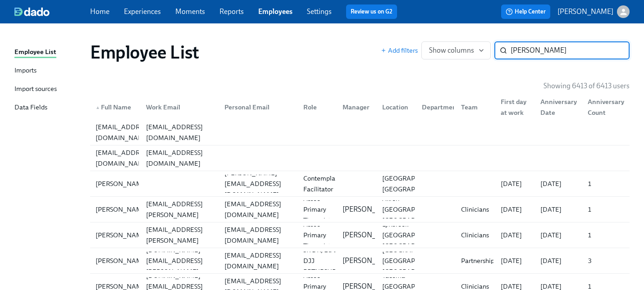
type input "megann"
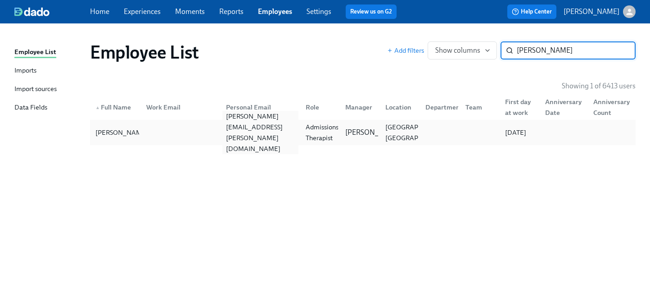
click at [290, 129] on div "rogers.megann@gmail.com" at bounding box center [260, 132] width 76 height 43
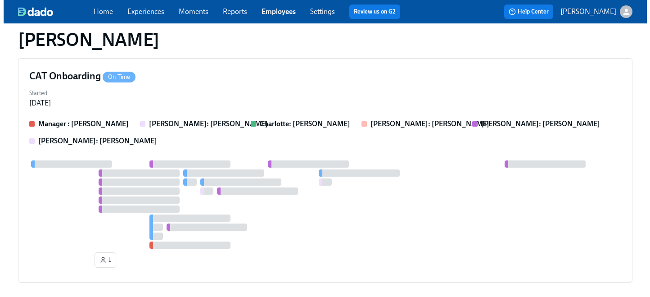
scroll to position [695, 0]
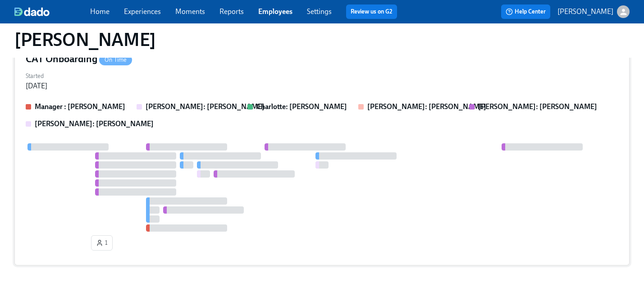
click at [236, 74] on div "Started Sep 04, 2025" at bounding box center [322, 80] width 592 height 22
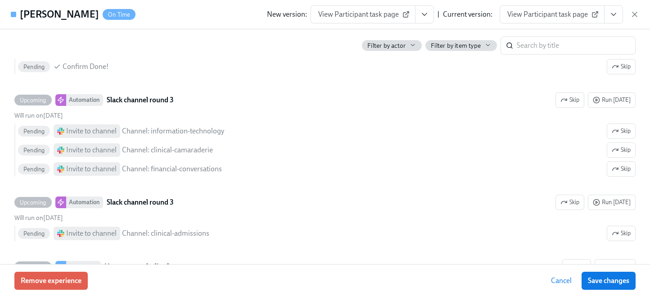
scroll to position [2768, 0]
